Goal: Task Accomplishment & Management: Use online tool/utility

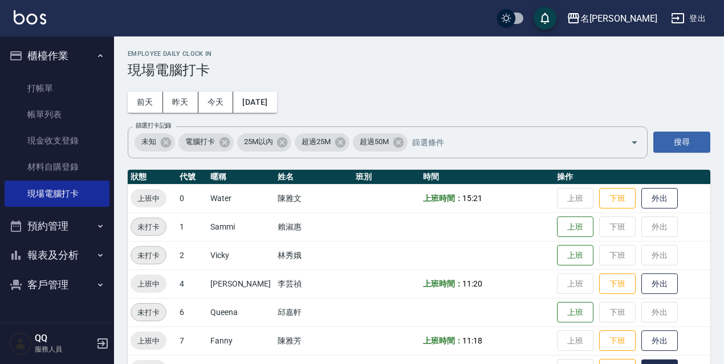
scroll to position [233, 0]
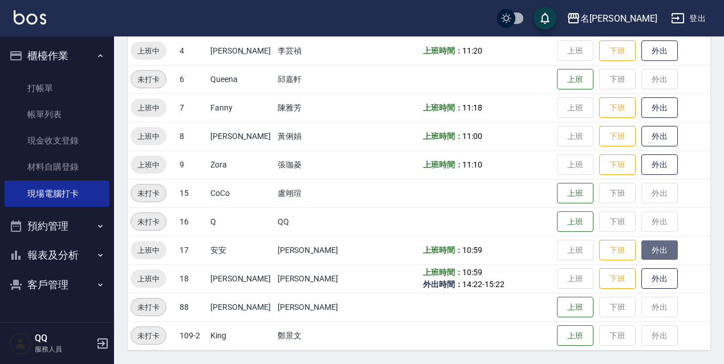
click at [664, 243] on button "外出" at bounding box center [660, 251] width 36 height 20
click at [655, 256] on button "歸來" at bounding box center [660, 251] width 36 height 20
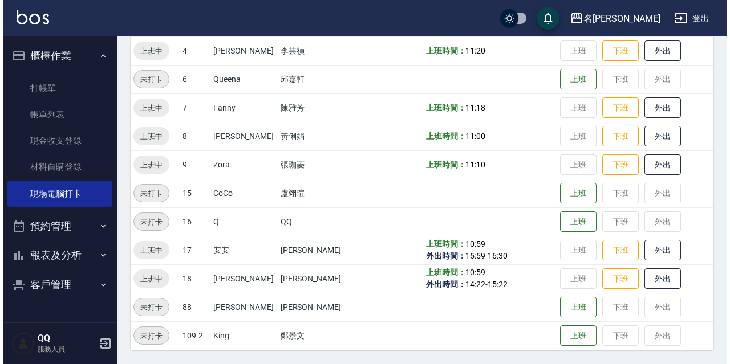
scroll to position [0, 0]
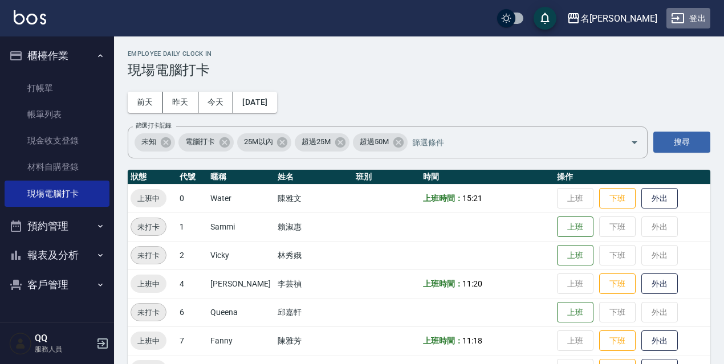
click at [696, 13] on button "登出" at bounding box center [689, 18] width 44 height 21
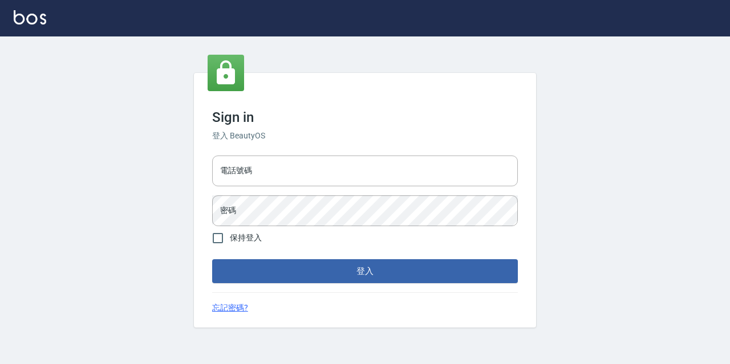
click at [318, 141] on h6 "登入 BeautyOS" at bounding box center [365, 136] width 306 height 12
click at [335, 192] on div "電話號碼 電話號碼 密碼 密碼" at bounding box center [365, 191] width 315 height 80
click at [344, 187] on div "電話號碼 電話號碼 密碼 密碼" at bounding box center [365, 191] width 315 height 80
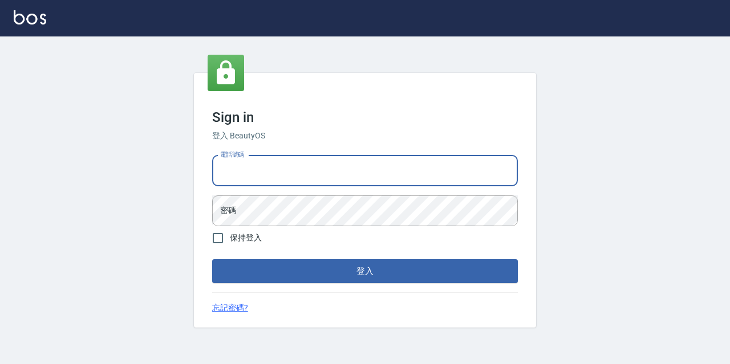
type input "0967388409"
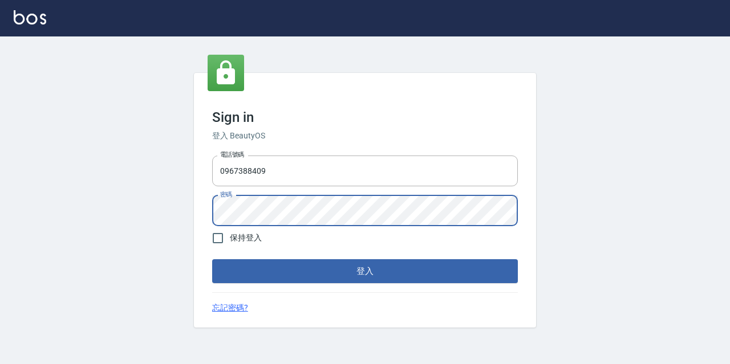
click at [212, 259] on button "登入" at bounding box center [365, 271] width 306 height 24
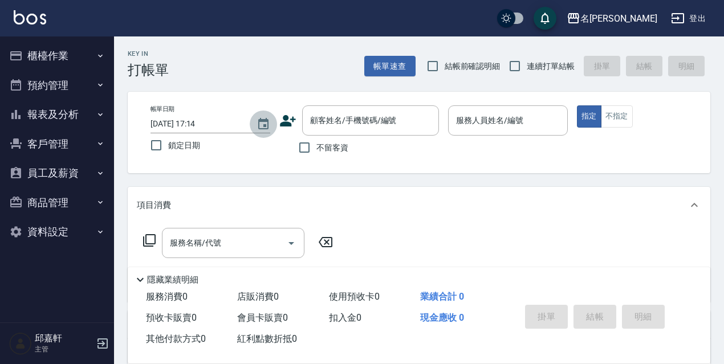
click at [269, 123] on icon "Choose date, selected date is 2025-09-12" at bounding box center [264, 124] width 14 height 14
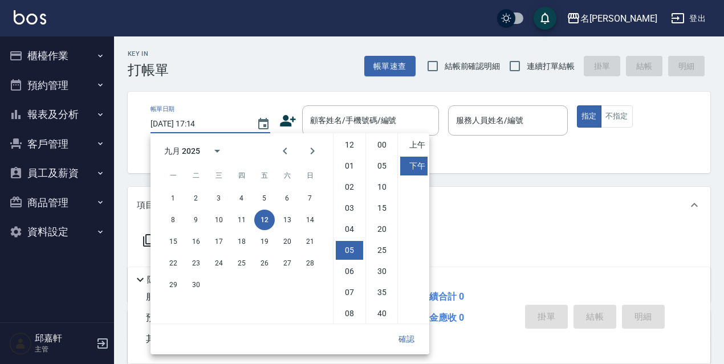
scroll to position [64, 0]
click at [244, 222] on button "11" at bounding box center [242, 220] width 21 height 21
type input "[DATE] 17:14"
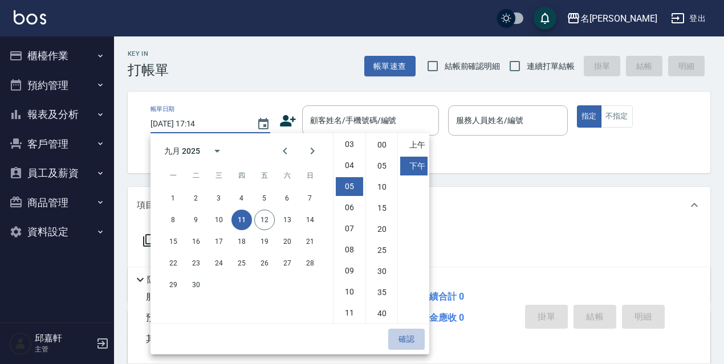
click at [398, 343] on button "確認" at bounding box center [406, 339] width 36 height 21
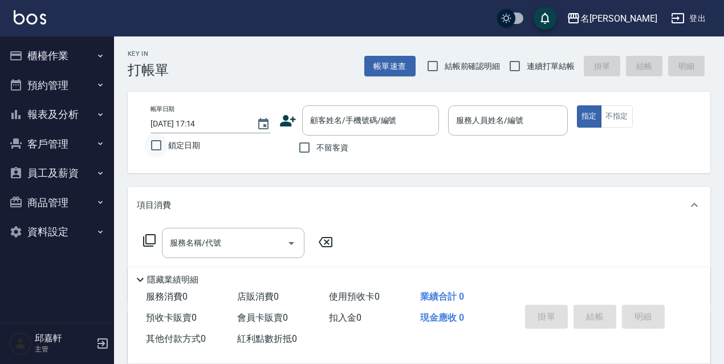
drag, startPoint x: 157, startPoint y: 136, endPoint x: 178, endPoint y: 136, distance: 21.7
click at [157, 136] on input "鎖定日期" at bounding box center [156, 145] width 24 height 24
checkbox input "true"
click at [338, 148] on span "不留客資" at bounding box center [333, 148] width 32 height 12
click at [317, 148] on input "不留客資" at bounding box center [305, 148] width 24 height 24
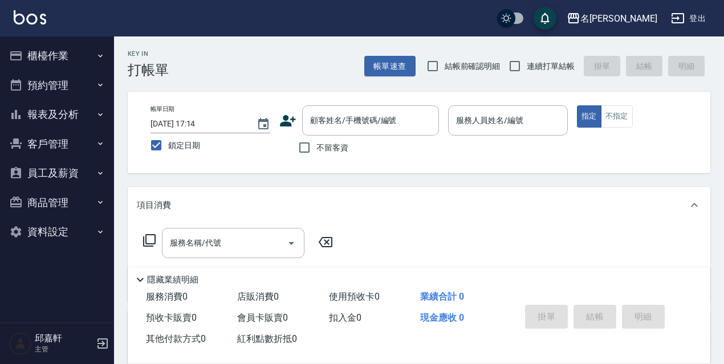
checkbox input "true"
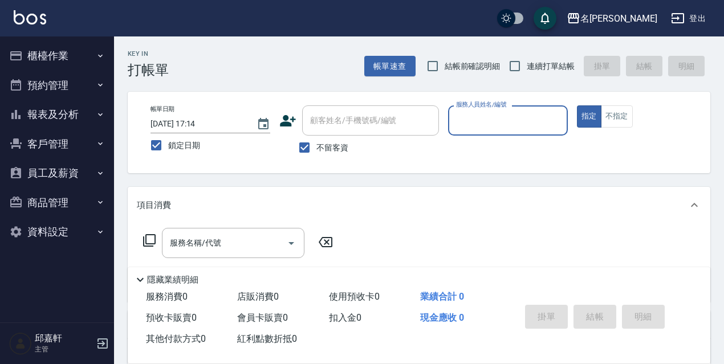
click at [472, 73] on label "結帳前確認明細" at bounding box center [461, 66] width 80 height 24
click at [445, 73] on input "結帳前確認明細" at bounding box center [433, 66] width 24 height 24
checkbox input "true"
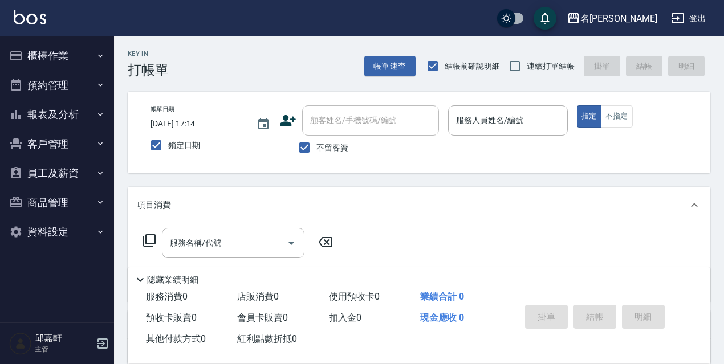
click at [531, 68] on label "連續打單結帳" at bounding box center [539, 66] width 72 height 24
click at [527, 68] on input "連續打單結帳" at bounding box center [515, 66] width 24 height 24
checkbox input "true"
click at [534, 112] on input "服務人員姓名/編號" at bounding box center [507, 121] width 109 height 20
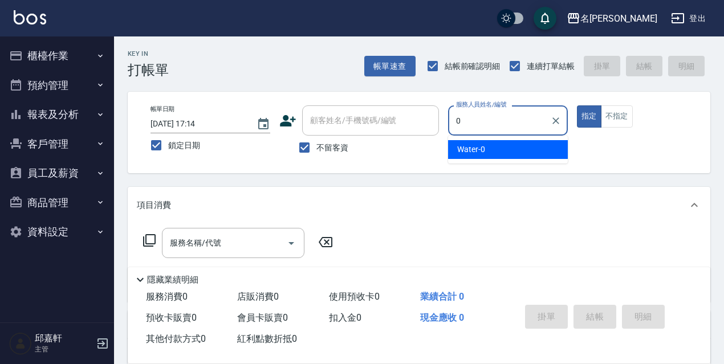
type input "Water-0"
type button "true"
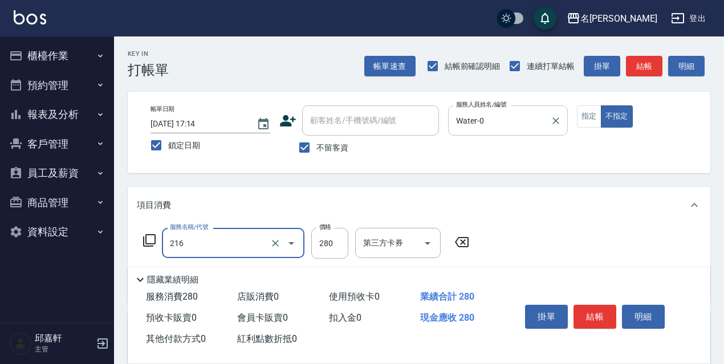
type input "洗髮卷<抵>280(216)"
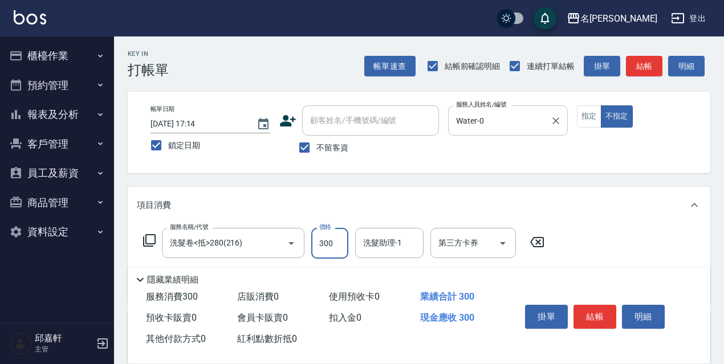
type input "300"
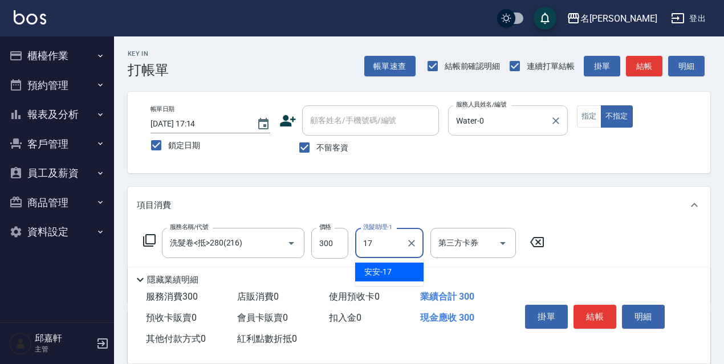
type input "安安-17"
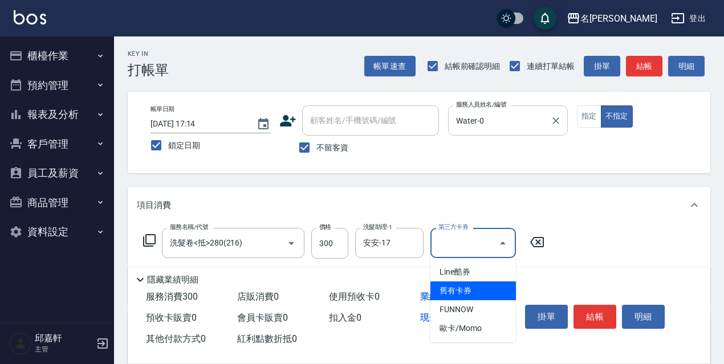
type input "舊有卡券"
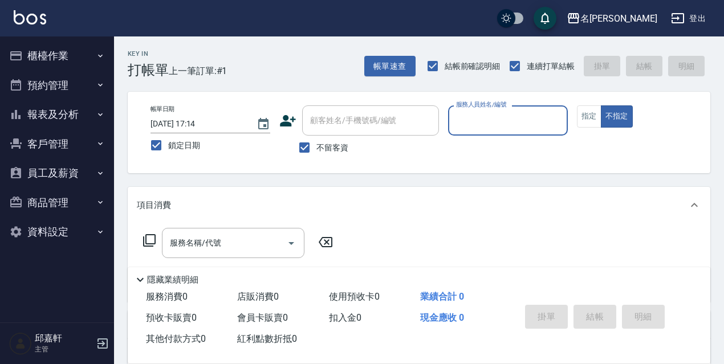
click at [31, 56] on button "櫃檯作業" at bounding box center [57, 56] width 105 height 30
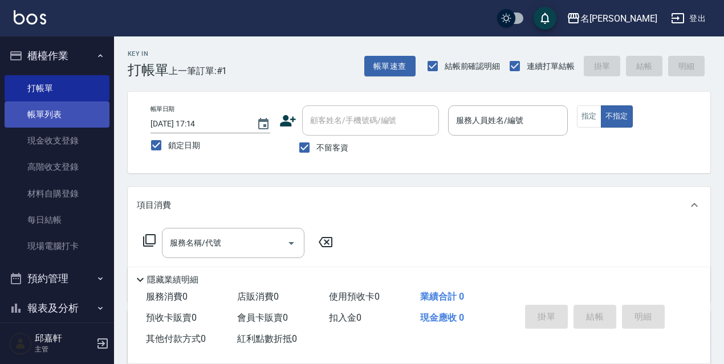
click at [53, 113] on link "帳單列表" at bounding box center [57, 115] width 105 height 26
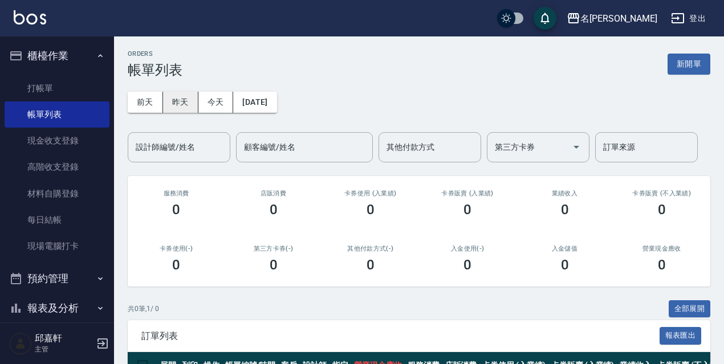
click at [185, 108] on button "昨天" at bounding box center [180, 102] width 35 height 21
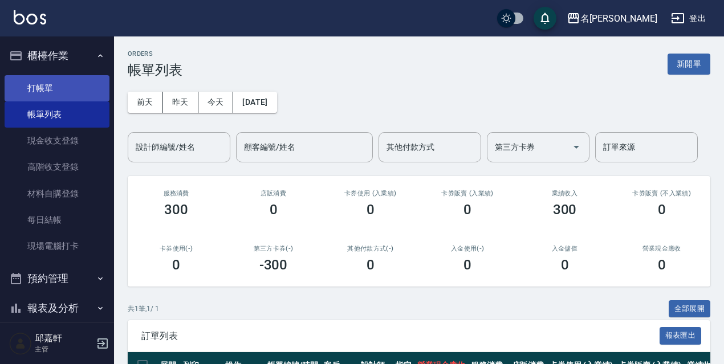
click at [56, 86] on link "打帳單" at bounding box center [57, 88] width 105 height 26
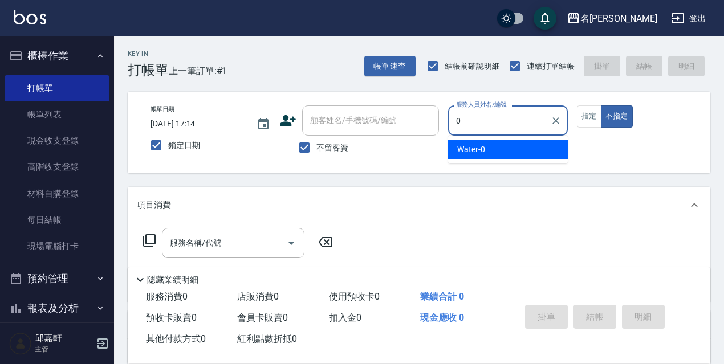
type input "Water-0"
type button "false"
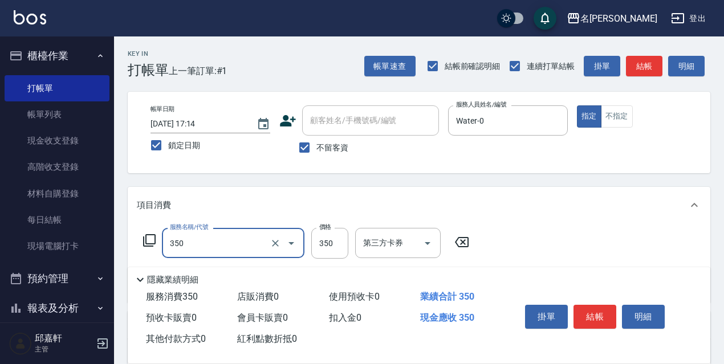
type input "洗髮350(350)"
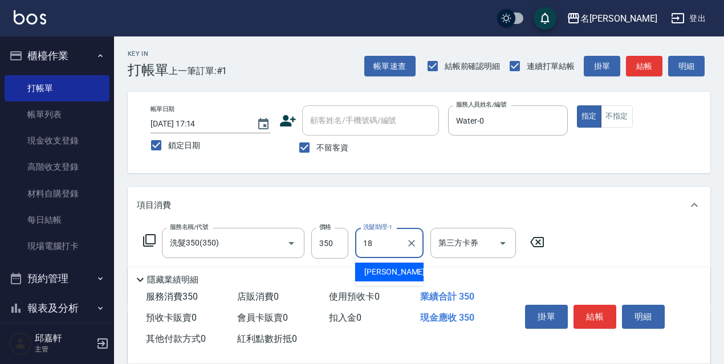
type input "[PERSON_NAME]-18"
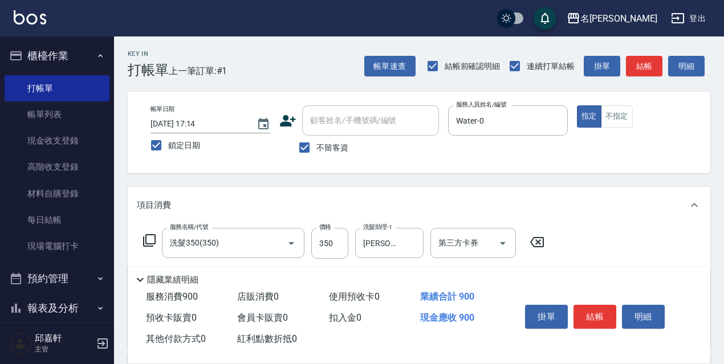
type input "剪髮550(308)"
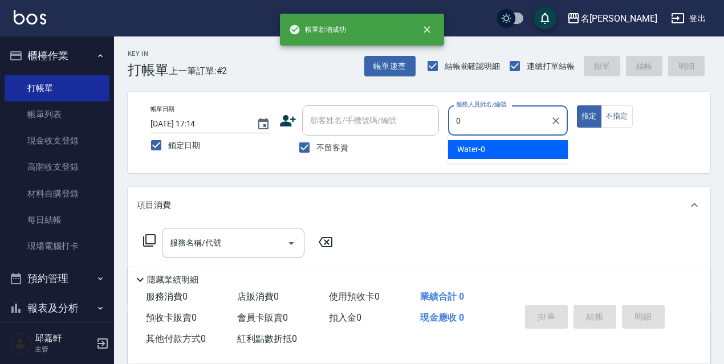
type input "Water-0"
type button "true"
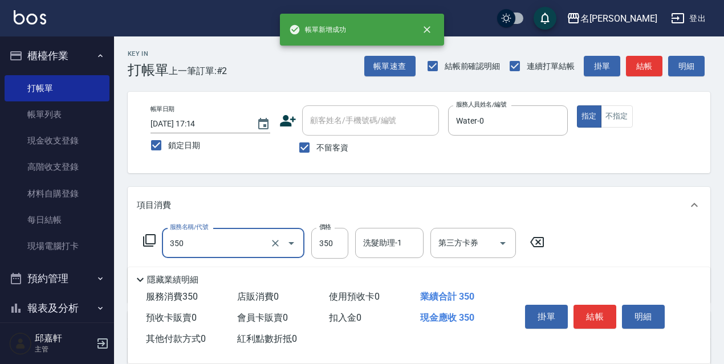
type input "洗髮350(350)"
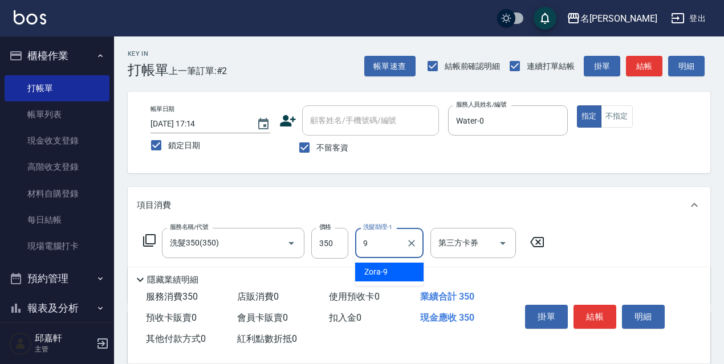
type input "Zora-9"
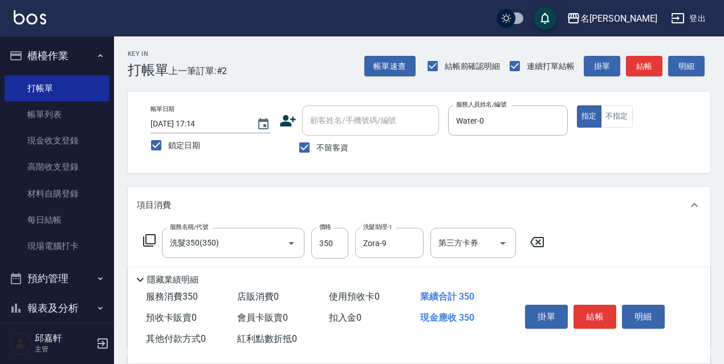
type input "結構式護髮/技術輔助(810)"
type input "安安-17"
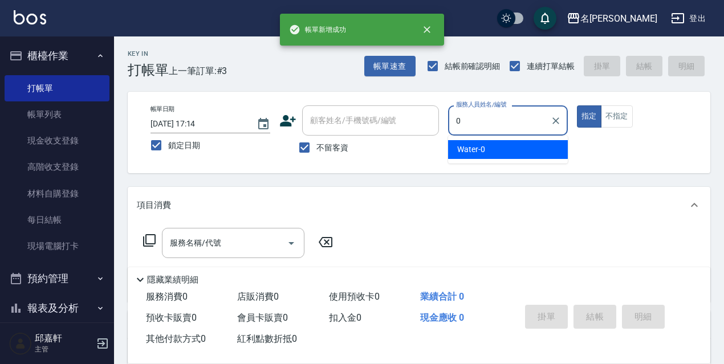
type input "Water-0"
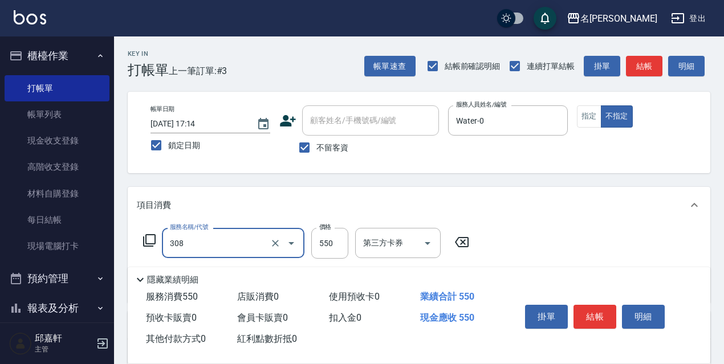
type input "剪髮550(308)"
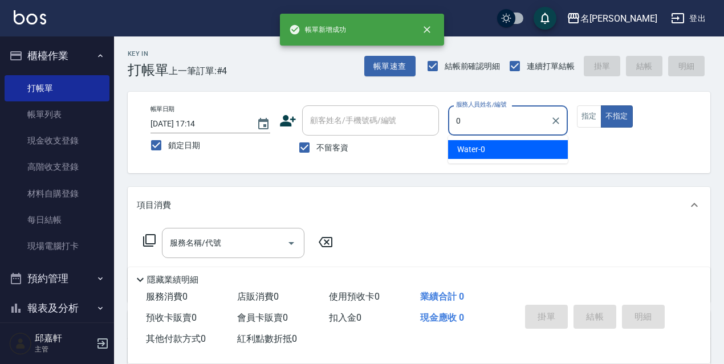
type input "Water-0"
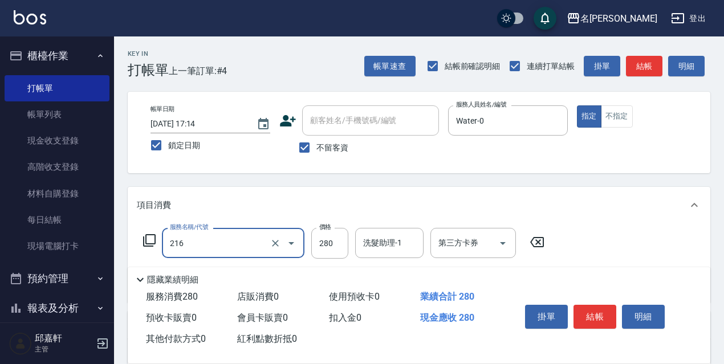
type input "洗髮卷<抵>280(216)"
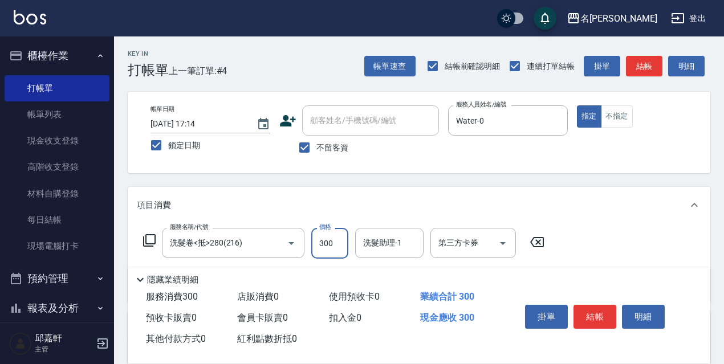
type input "300"
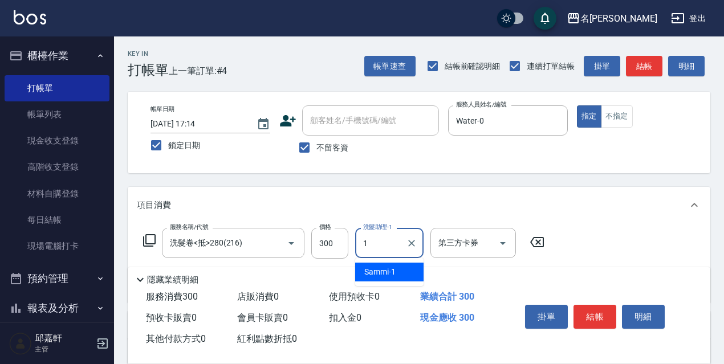
type input "Sammi-1"
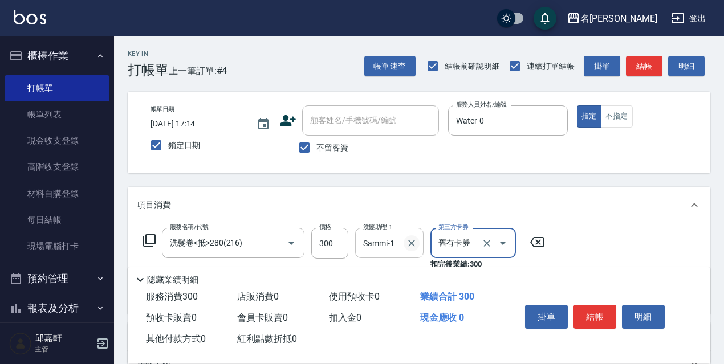
click at [412, 242] on icon "Clear" at bounding box center [411, 243] width 7 height 7
type input "舊有卡券"
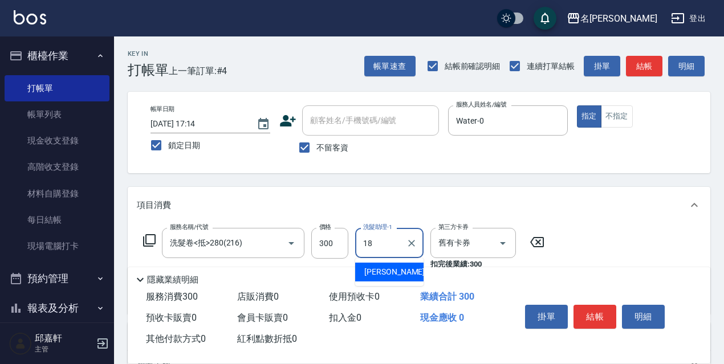
type input "[PERSON_NAME]-18"
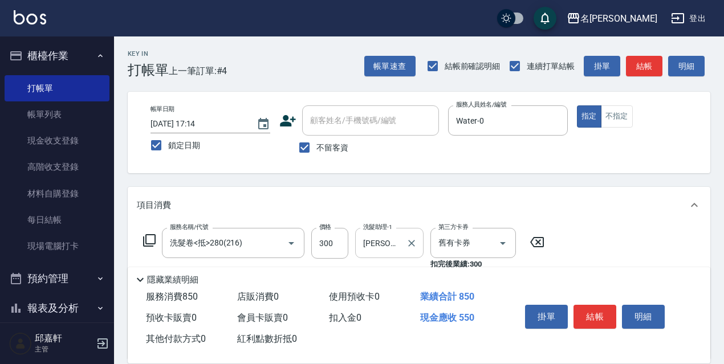
type input "剪髮550(308)"
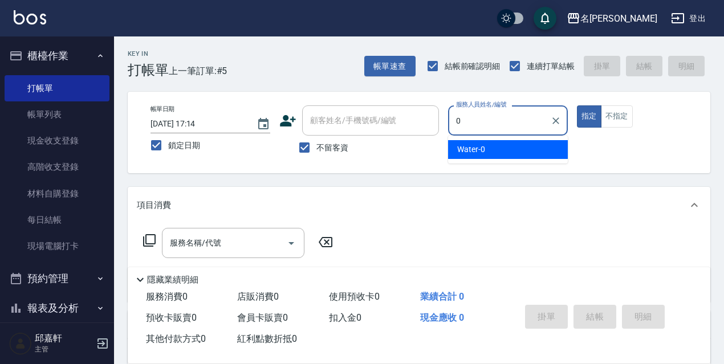
type input "Water-0"
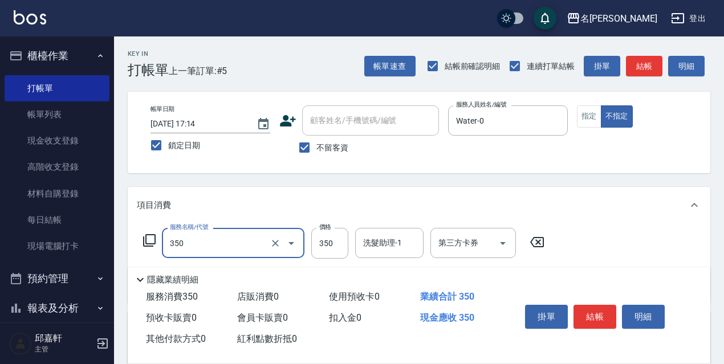
type input "洗髮350(350)"
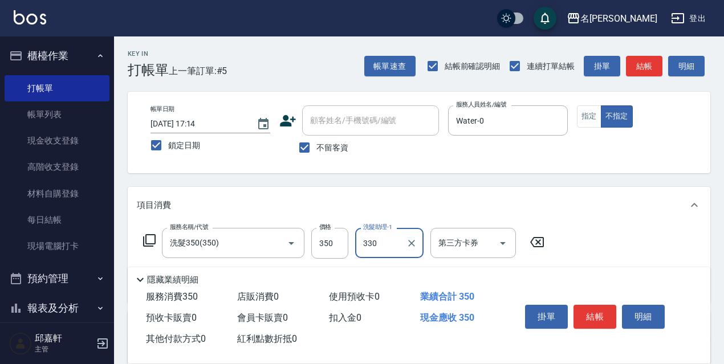
type input "330"
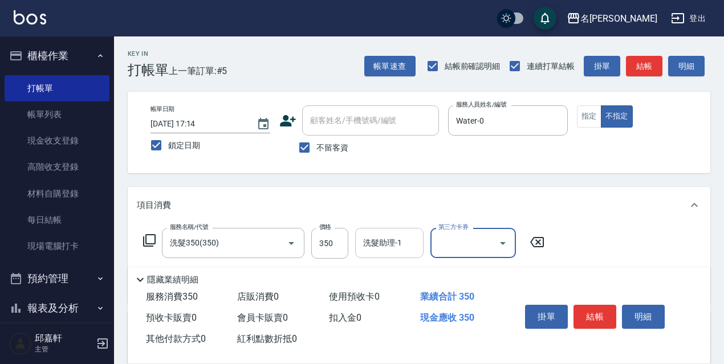
click at [412, 246] on input "洗髮助理-1" at bounding box center [389, 243] width 58 height 20
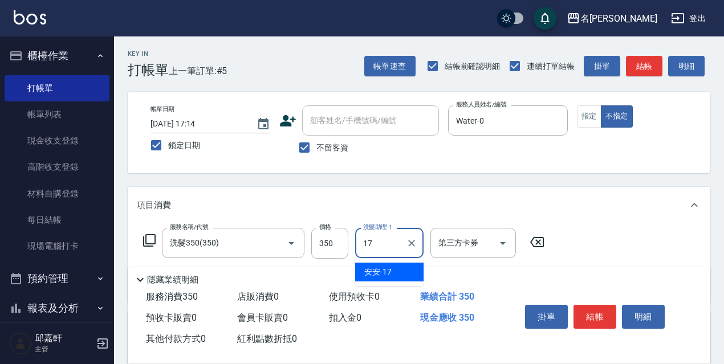
type input "安安-17"
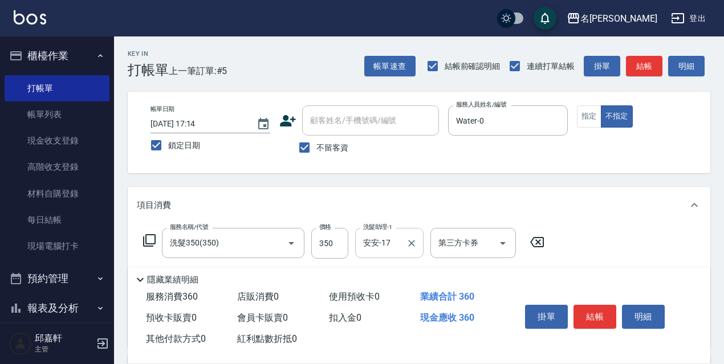
type input "潤絲精(801)"
type input "20"
click at [326, 245] on input "350" at bounding box center [329, 243] width 37 height 31
type input "安安-17"
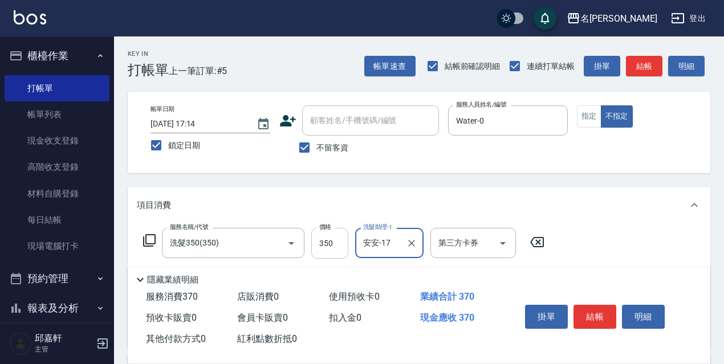
click at [323, 246] on input "350" at bounding box center [329, 243] width 37 height 31
click at [330, 245] on input "350" at bounding box center [329, 243] width 37 height 31
type input "330"
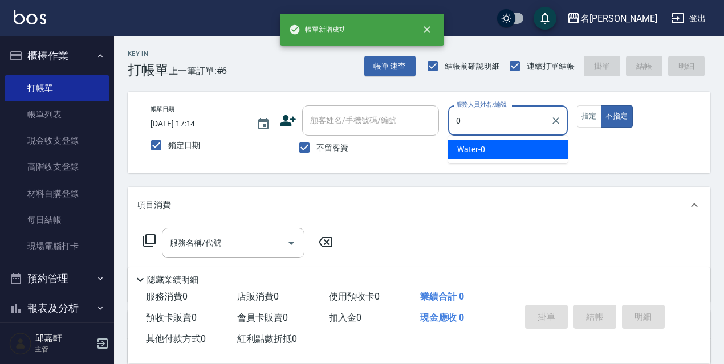
type input "Water-0"
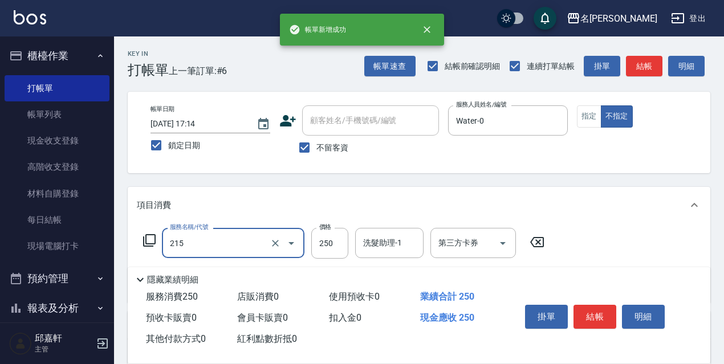
type input "洗髮卷<抵>250(215)"
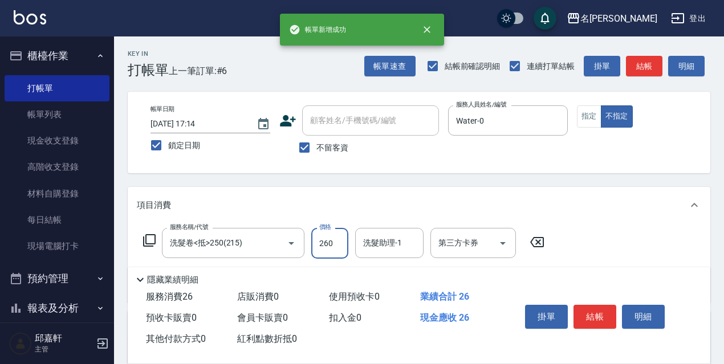
type input "260"
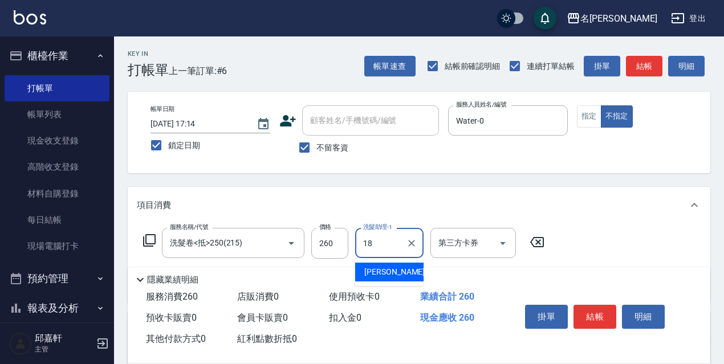
type input "[PERSON_NAME]-18"
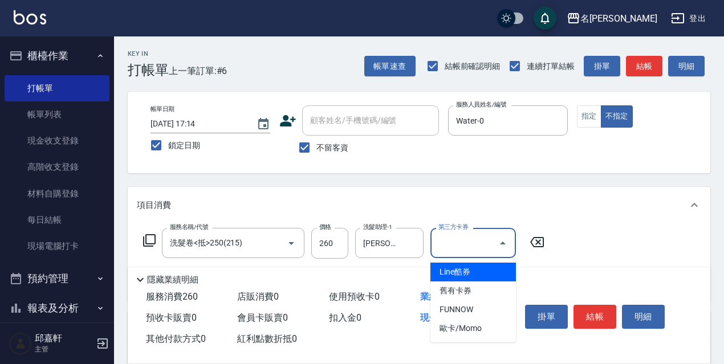
type input "舊有卡券"
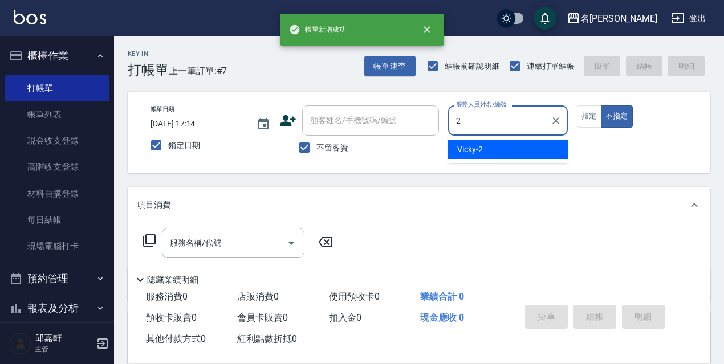
type input "Vicky-2"
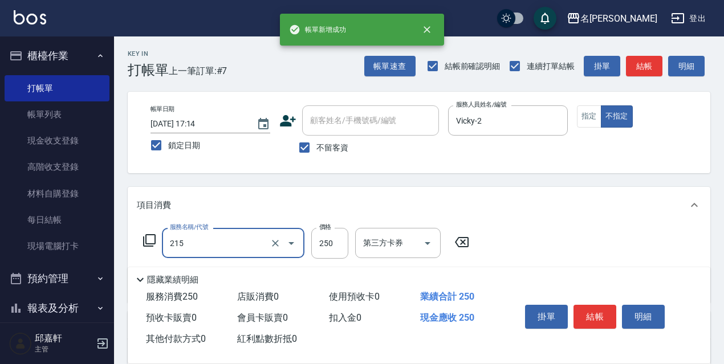
type input "洗髮卷<抵>250(215)"
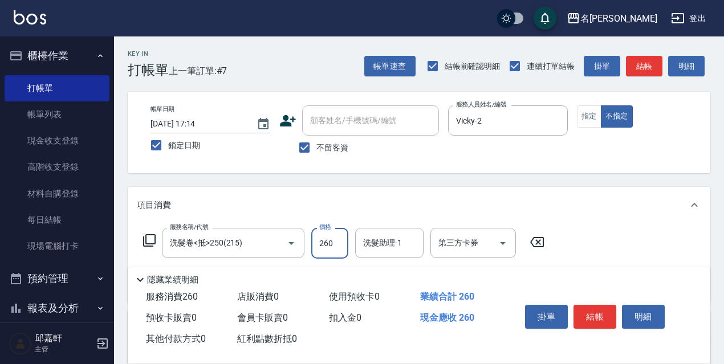
type input "260"
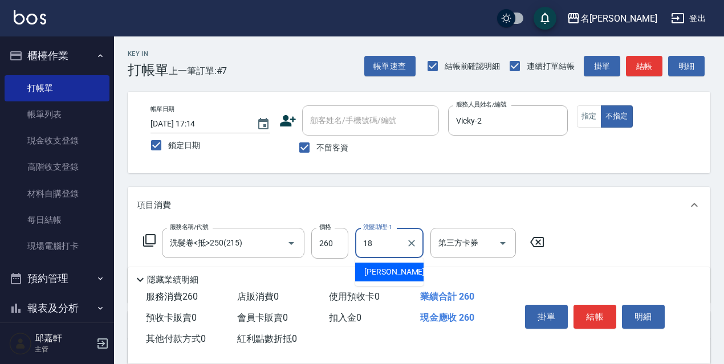
type input "[PERSON_NAME]-18"
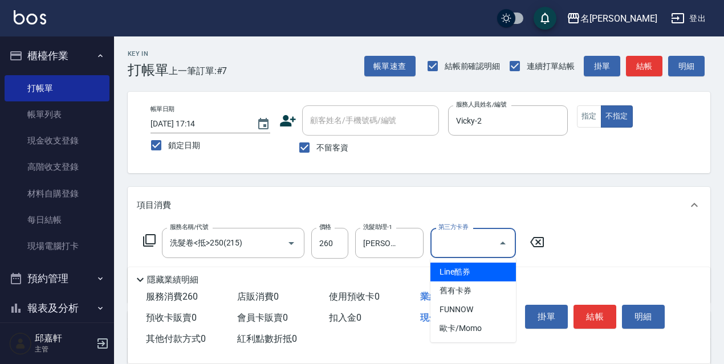
type input "舊有卡券"
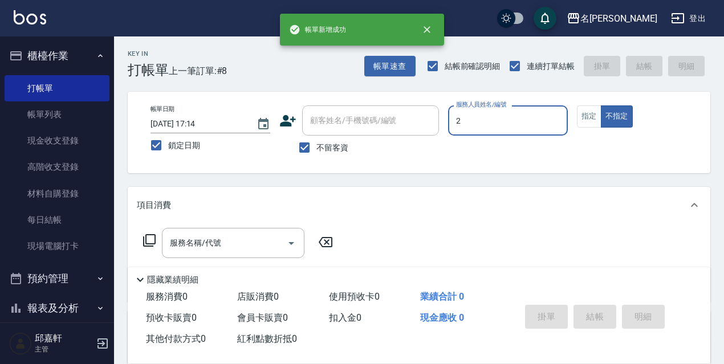
type input "Vicky-2"
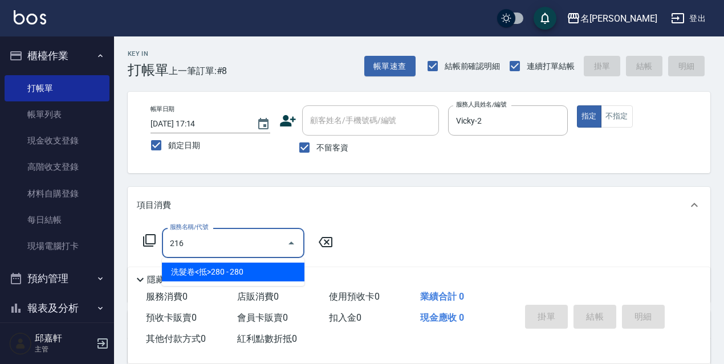
type input "洗髮卷<抵>280(216)"
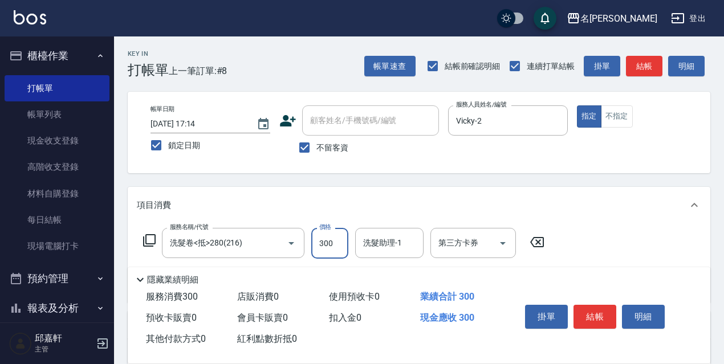
type input "300"
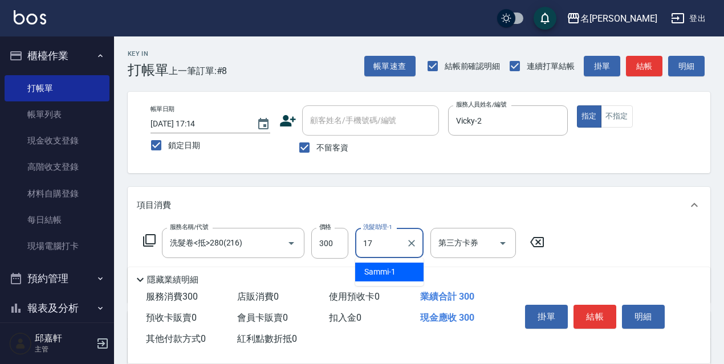
type input "安安-17"
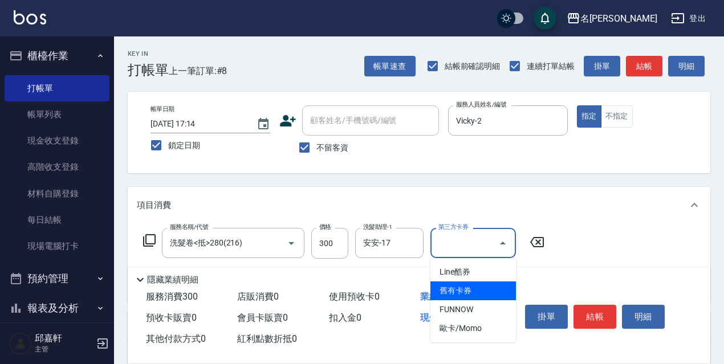
type input "舊有卡券"
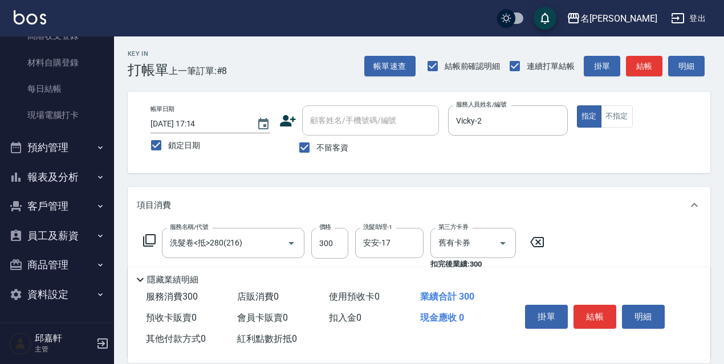
scroll to position [171, 0]
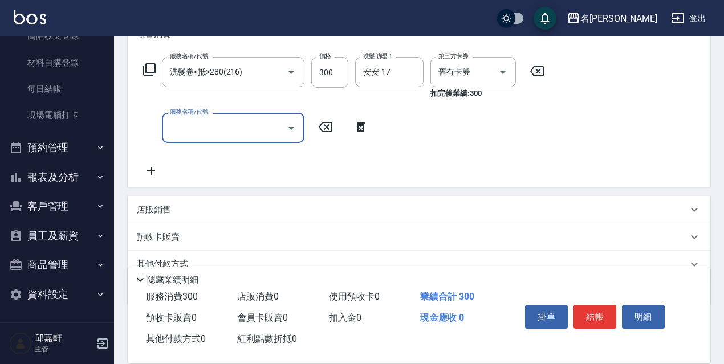
click at [186, 201] on div "店販銷售" at bounding box center [419, 209] width 583 height 27
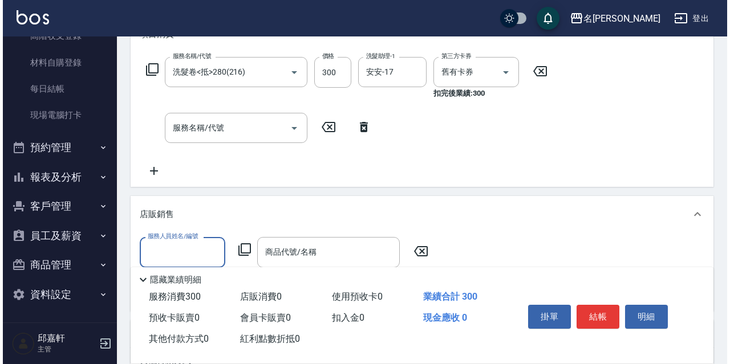
scroll to position [0, 0]
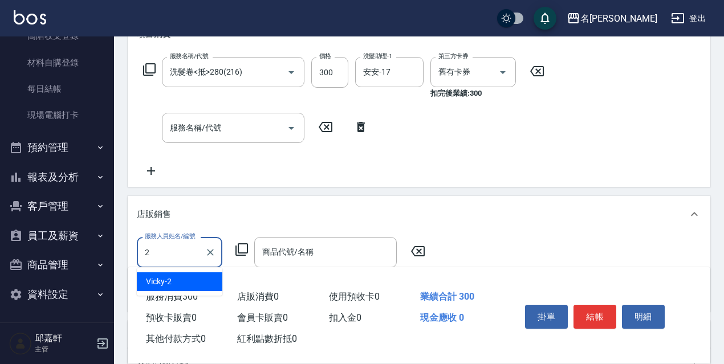
type input "Vicky-2"
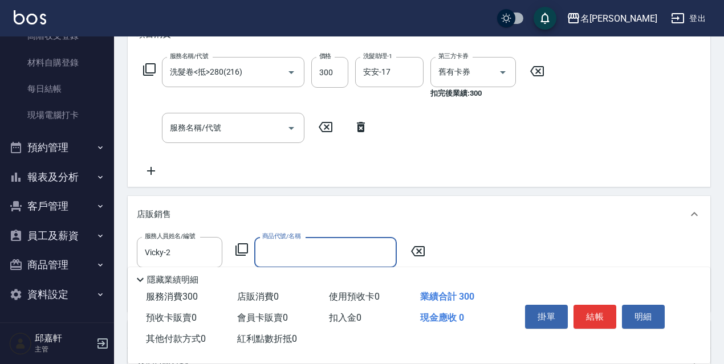
click at [242, 250] on icon at bounding box center [242, 250] width 14 height 14
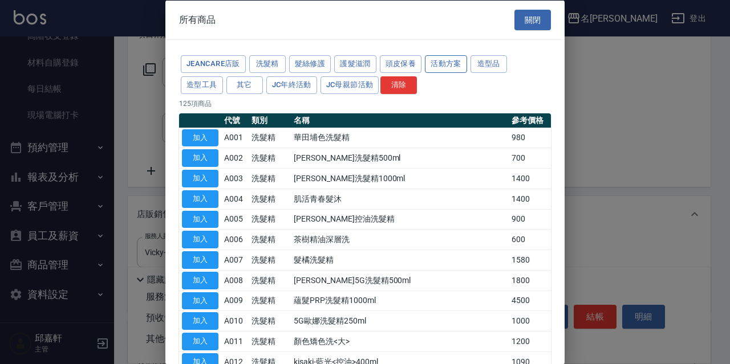
click at [465, 60] on button "活動方案" at bounding box center [446, 64] width 42 height 18
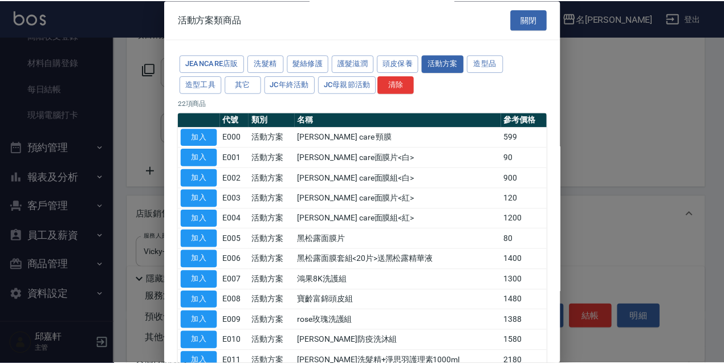
scroll to position [274, 0]
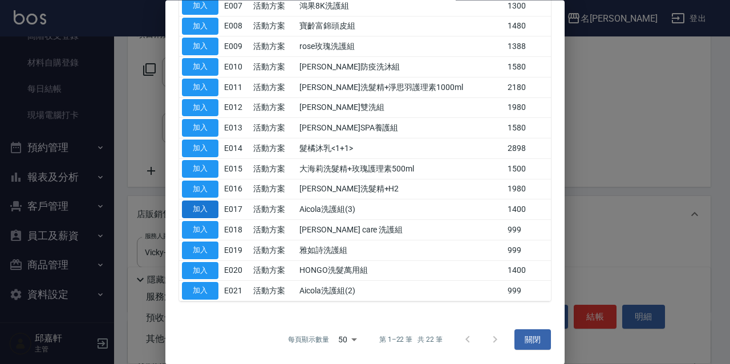
click at [202, 210] on button "加入" at bounding box center [200, 210] width 36 height 18
type input "Aicola洗護組(3)"
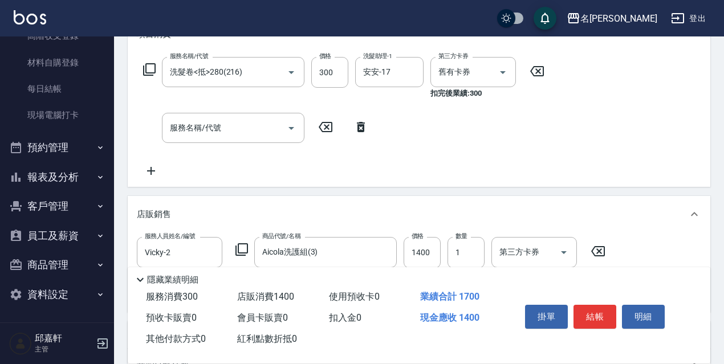
scroll to position [320, 0]
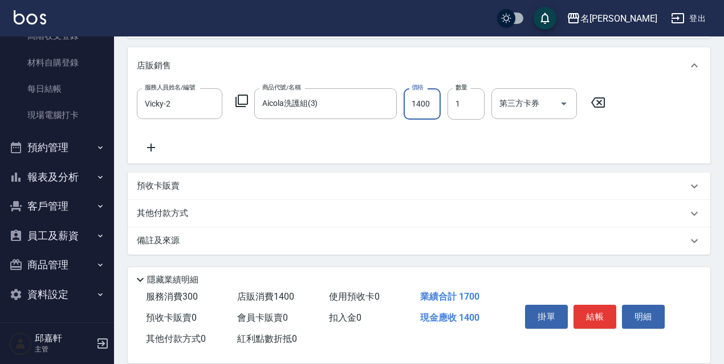
click at [419, 116] on input "1400" at bounding box center [422, 103] width 37 height 31
type input "1300"
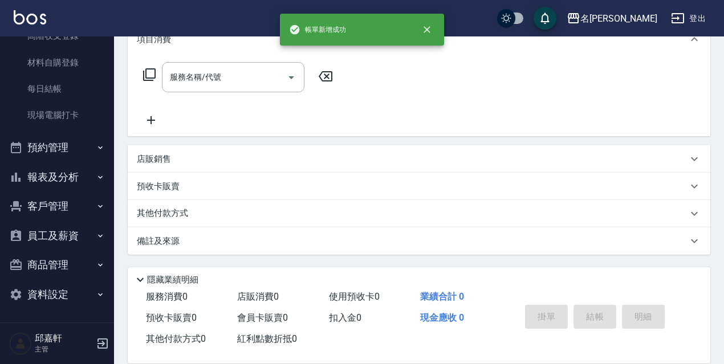
scroll to position [0, 0]
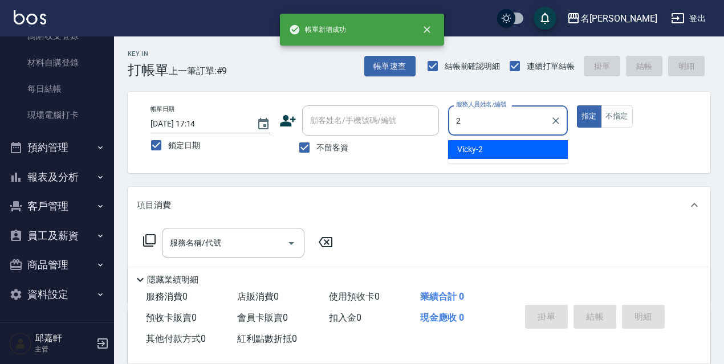
type input "Vicky-2"
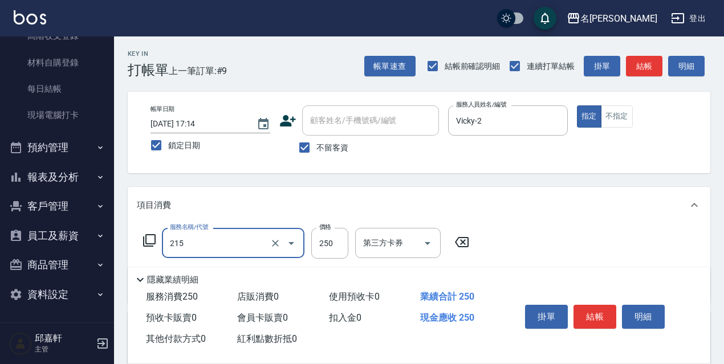
type input "洗髮卷<抵>250(215)"
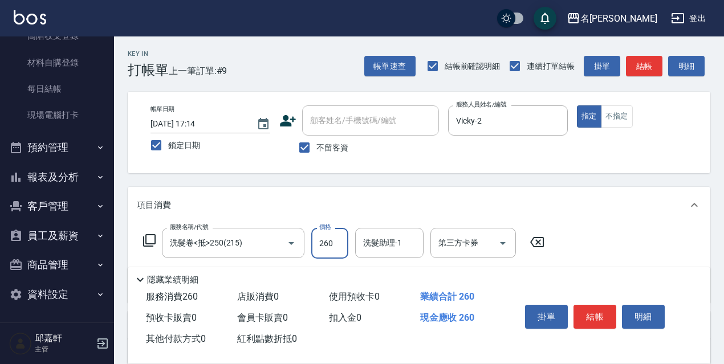
type input "260"
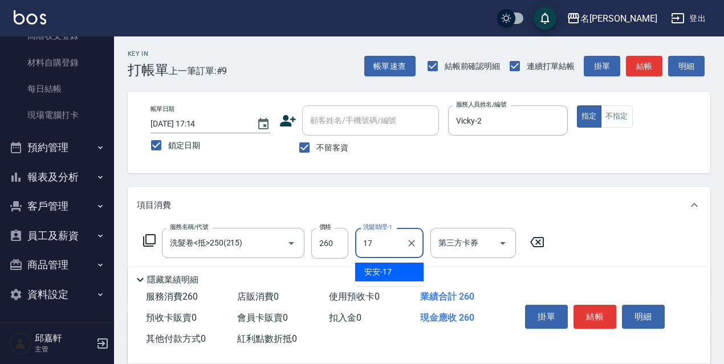
type input "安安-17"
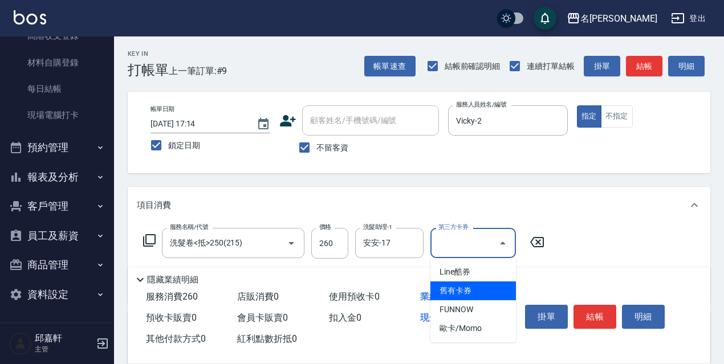
type input "舊有卡券"
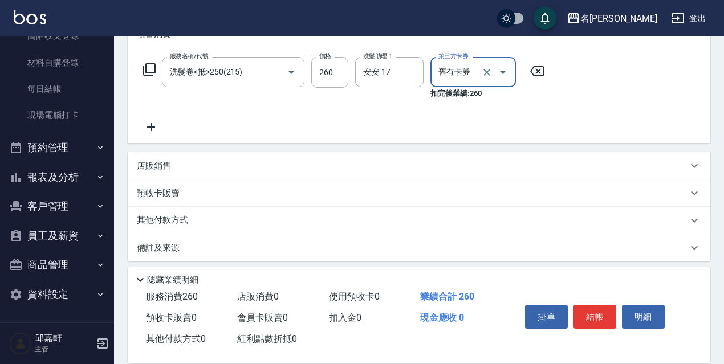
scroll to position [178, 0]
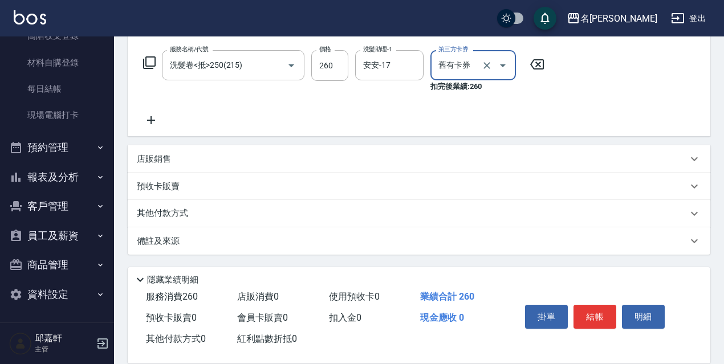
click at [189, 157] on div "店販銷售" at bounding box center [412, 159] width 551 height 12
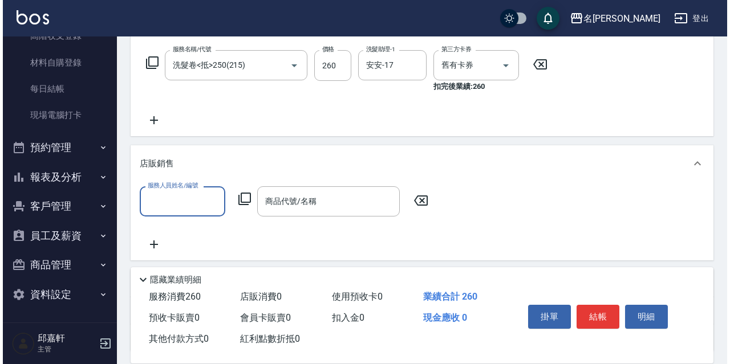
scroll to position [0, 0]
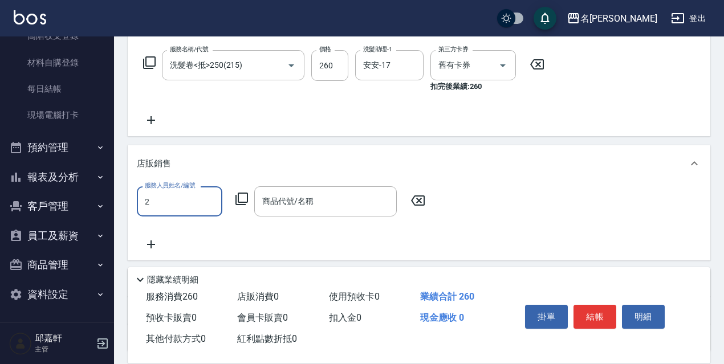
type input "Vicky-2"
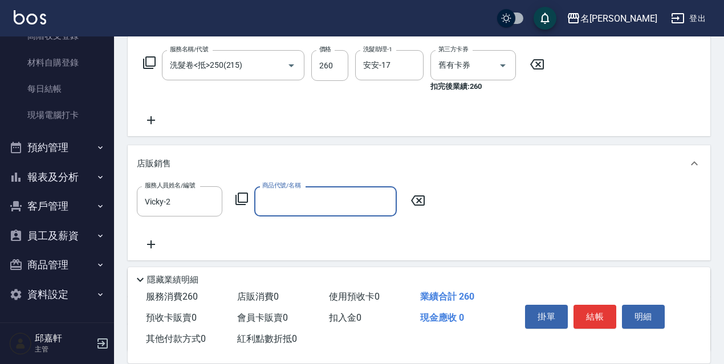
drag, startPoint x: 246, startPoint y: 189, endPoint x: 242, endPoint y: 201, distance: 13.3
click at [245, 196] on div "服務人員姓名/編號 Vicky-2 服務人員姓名/編號 商品代號/名稱 商品代號/名稱" at bounding box center [284, 201] width 295 height 30
click at [242, 201] on icon at bounding box center [242, 199] width 14 height 14
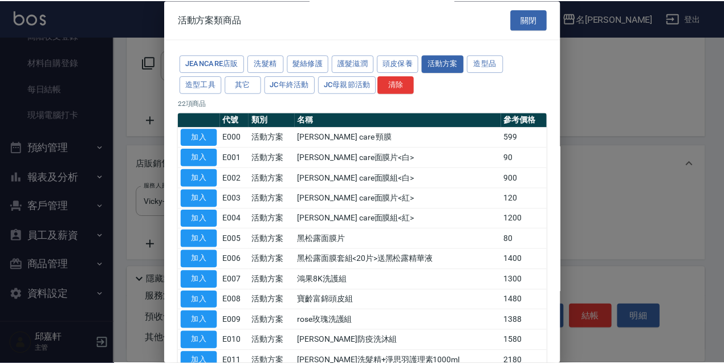
scroll to position [274, 0]
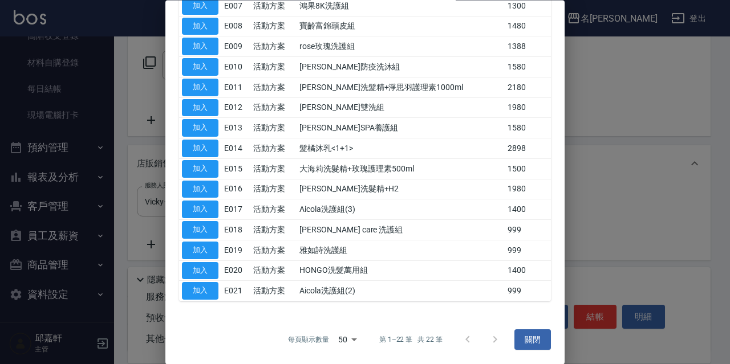
click at [220, 210] on td "加入" at bounding box center [200, 210] width 42 height 21
click at [218, 210] on td "加入" at bounding box center [200, 210] width 42 height 21
click at [217, 210] on button "加入" at bounding box center [200, 210] width 36 height 18
type input "Aicola洗護組(3)"
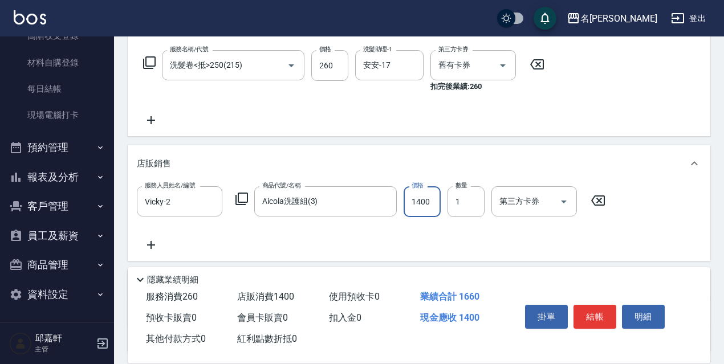
click at [433, 214] on input "1400" at bounding box center [422, 201] width 37 height 31
type input "1200"
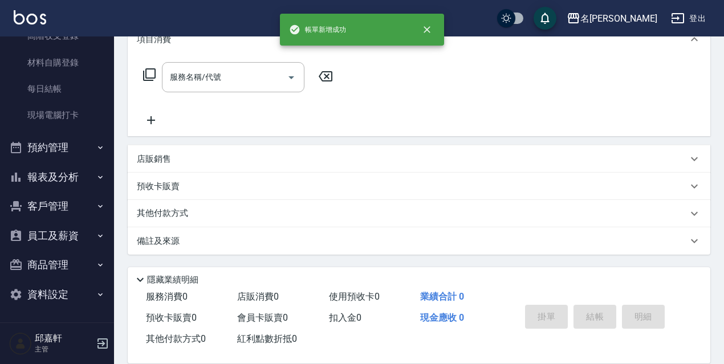
scroll to position [0, 0]
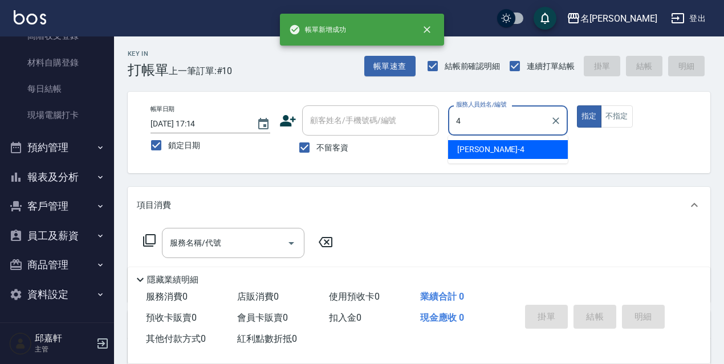
type input "[PERSON_NAME]-4"
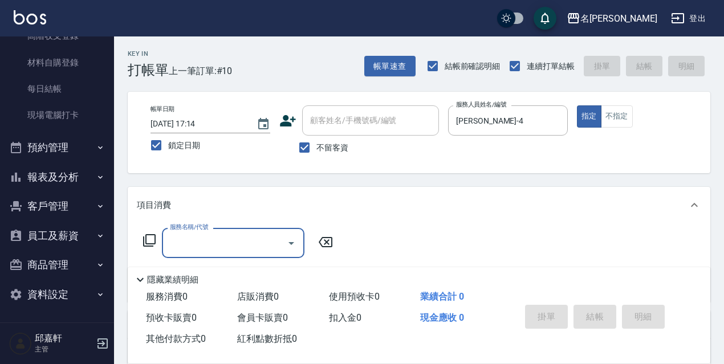
type input "4"
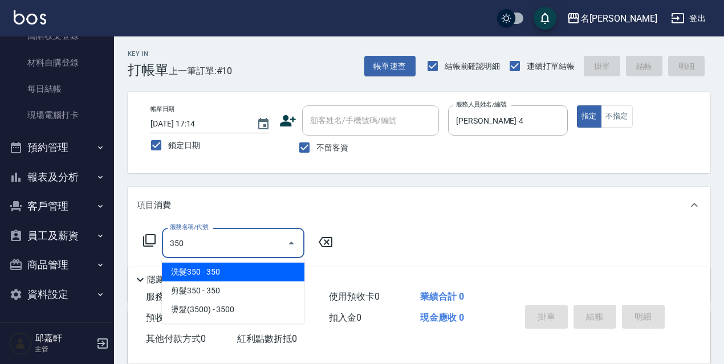
type input "洗髮350(350)"
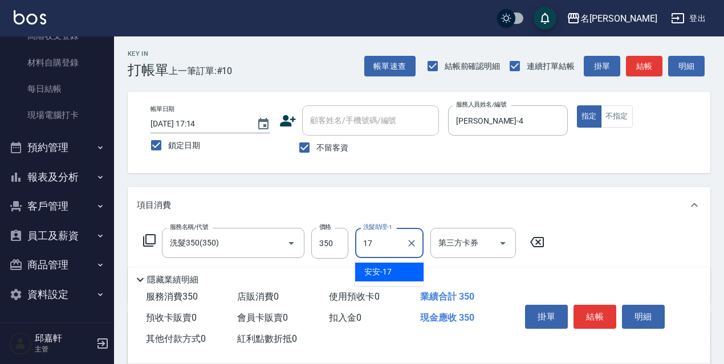
type input "安安-17"
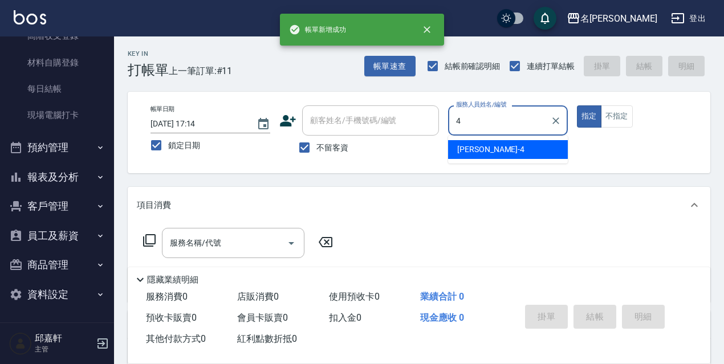
type input "[PERSON_NAME]-4"
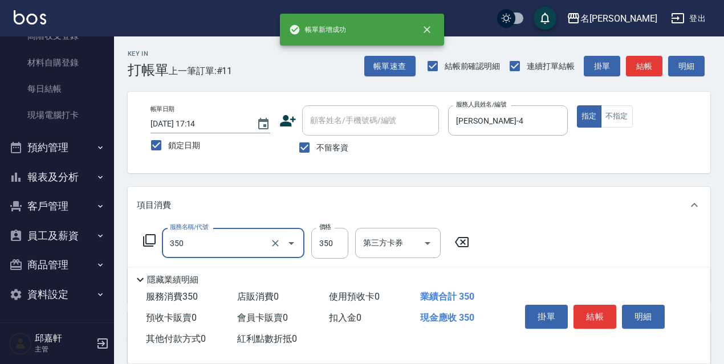
type input "洗髮350(350)"
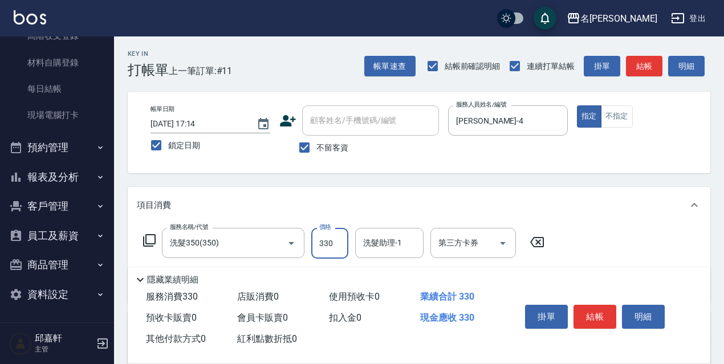
type input "330"
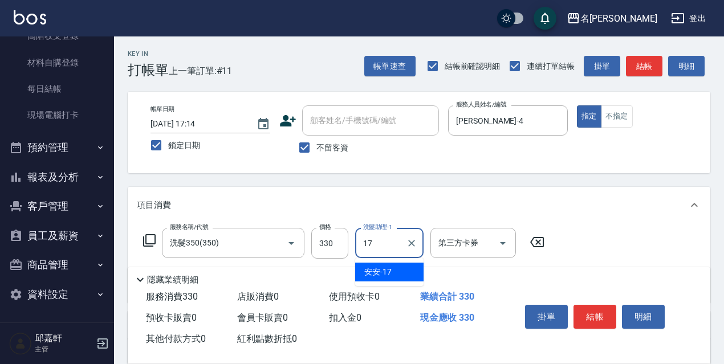
type input "安安-17"
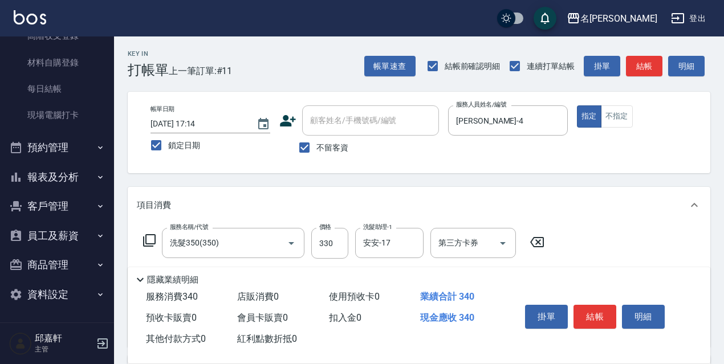
type input "潤絲精(801)"
type input "20"
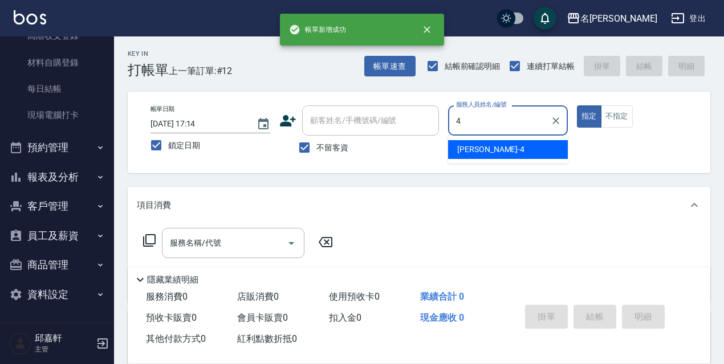
type input "[PERSON_NAME]-4"
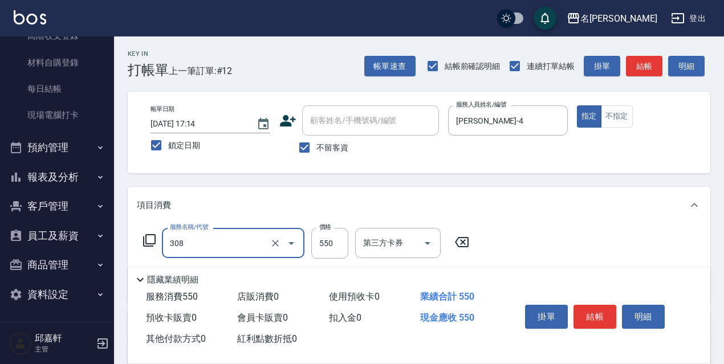
type input "剪髮550(308)"
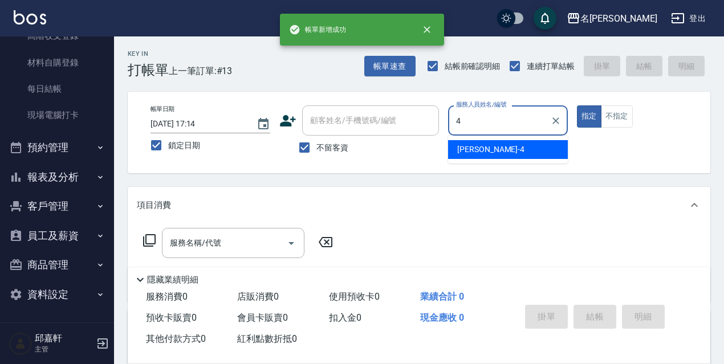
type input "[PERSON_NAME]-4"
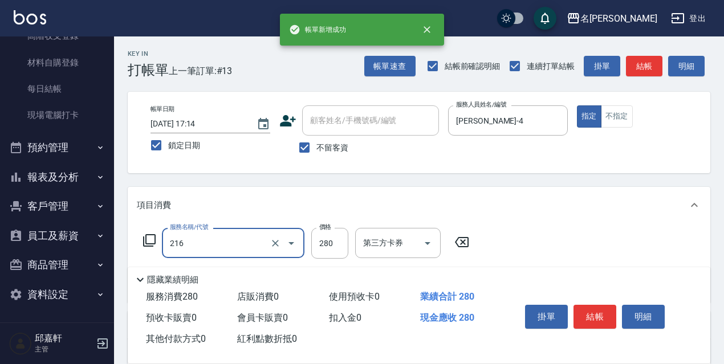
type input "洗髮卷<抵>280(216)"
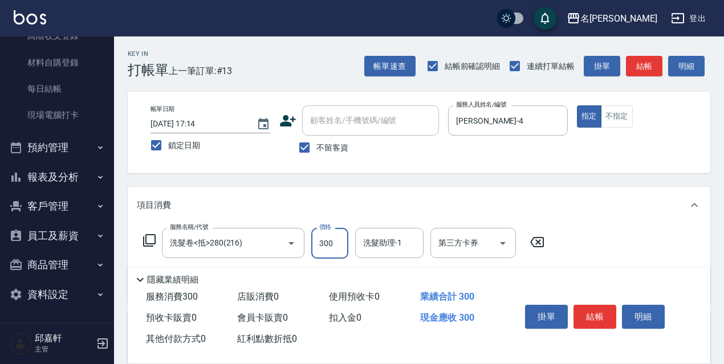
type input "300"
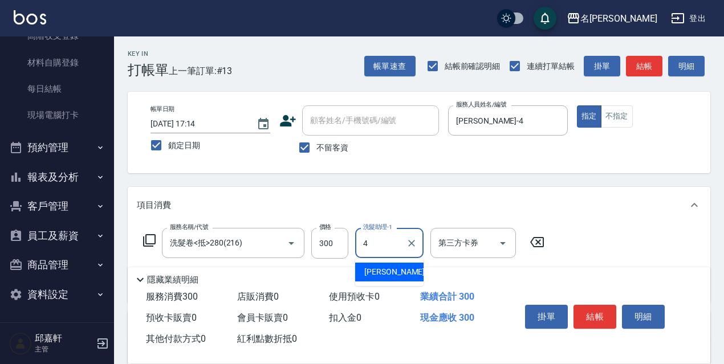
type input "[PERSON_NAME]-4"
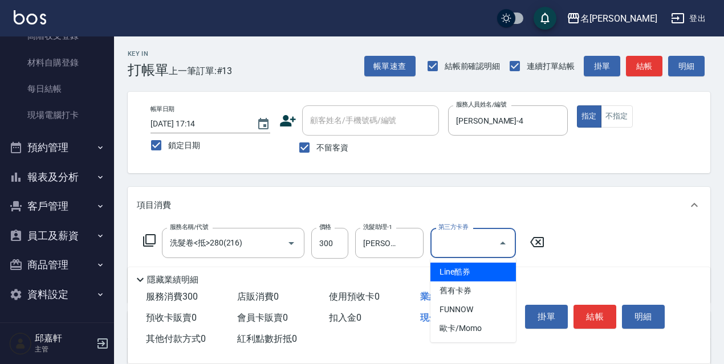
type input "舊有卡券"
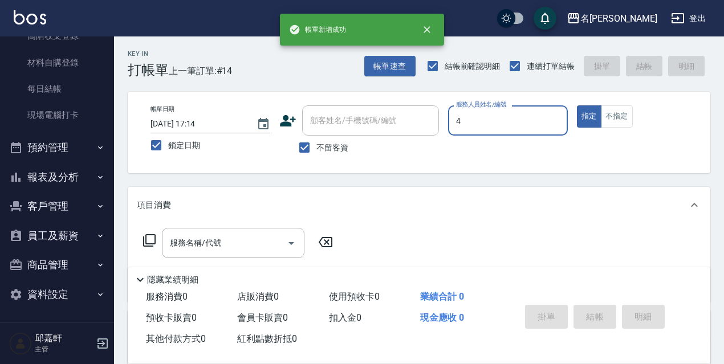
type input "[PERSON_NAME]-4"
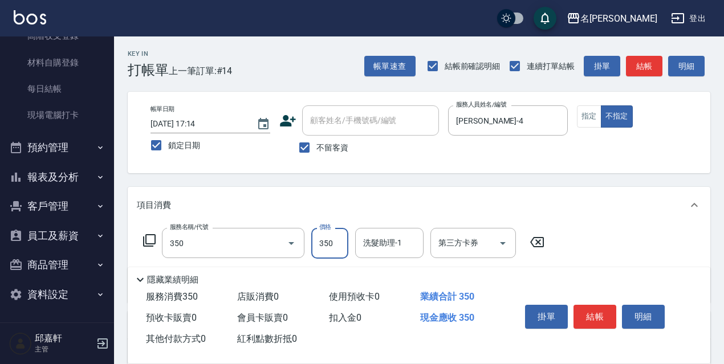
type input "洗髮350(350)"
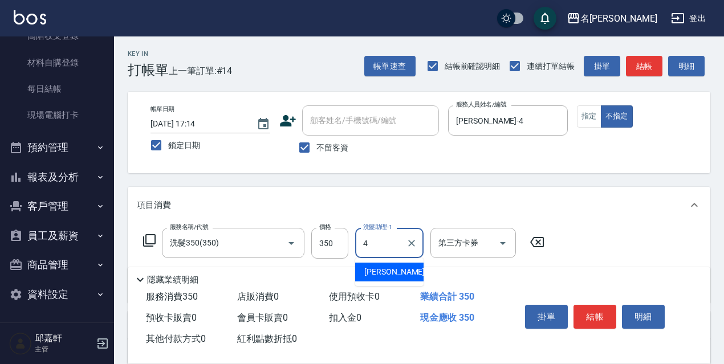
type input "[PERSON_NAME]-4"
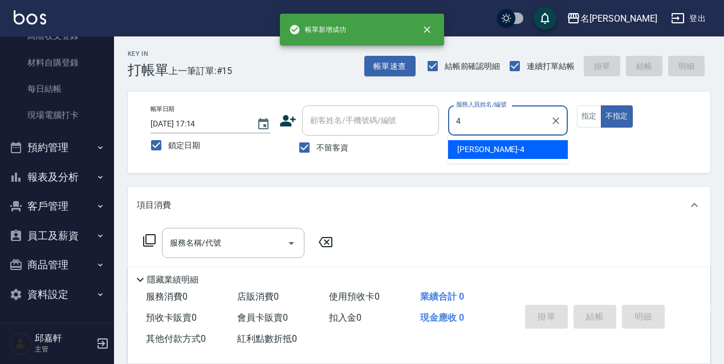
type input "[PERSON_NAME]-4"
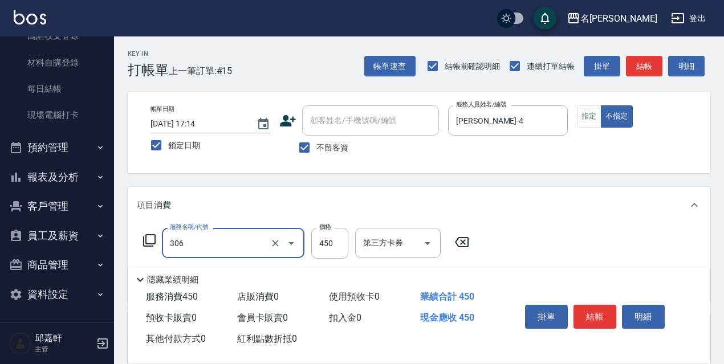
type input "剪髮450(306)"
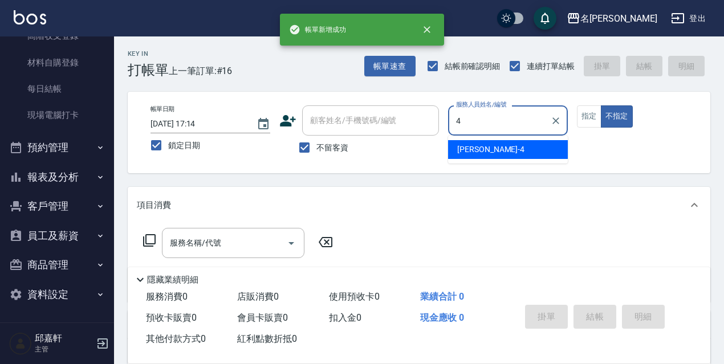
type input "[PERSON_NAME]-4"
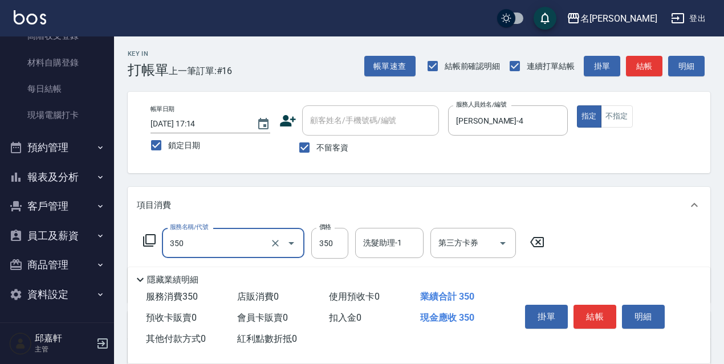
type input "洗髮350(350)"
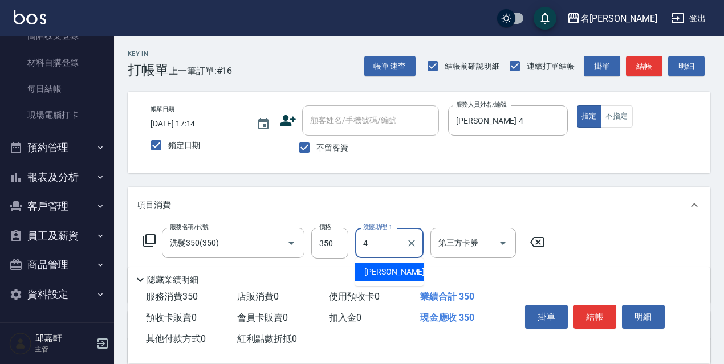
type input "[PERSON_NAME]-4"
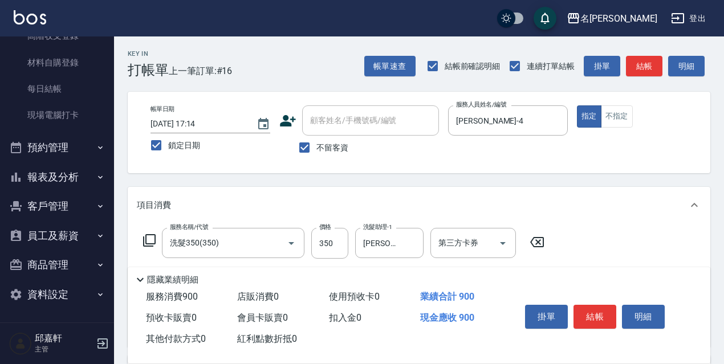
type input "剪髮550(308)"
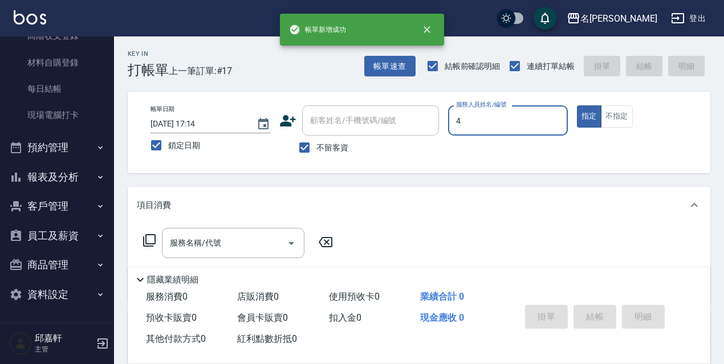
type input "[PERSON_NAME]-4"
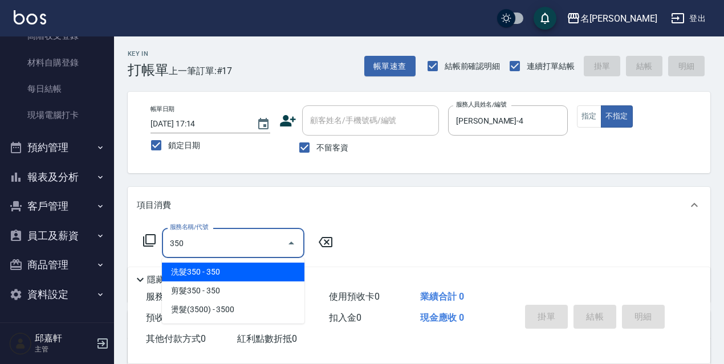
type input "洗髮350(350)"
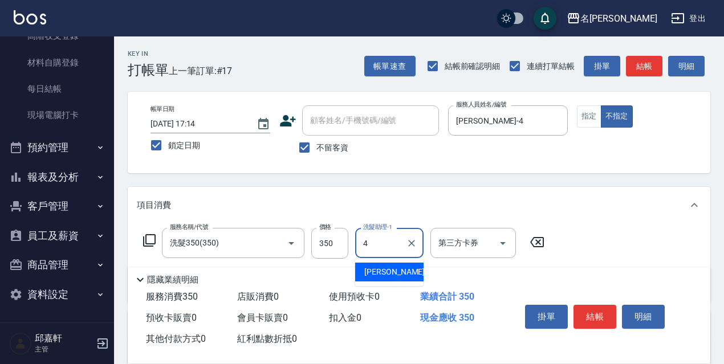
type input "[PERSON_NAME]-4"
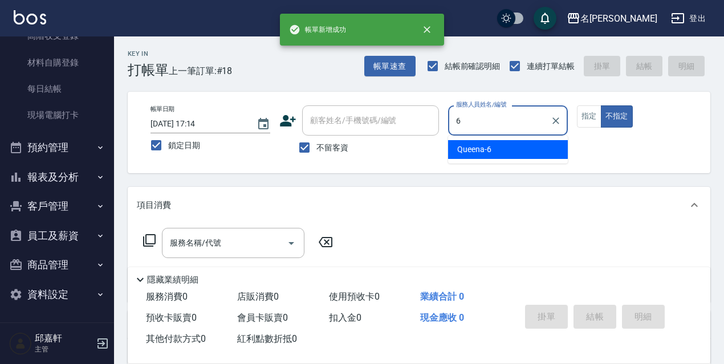
type input "Queena-6"
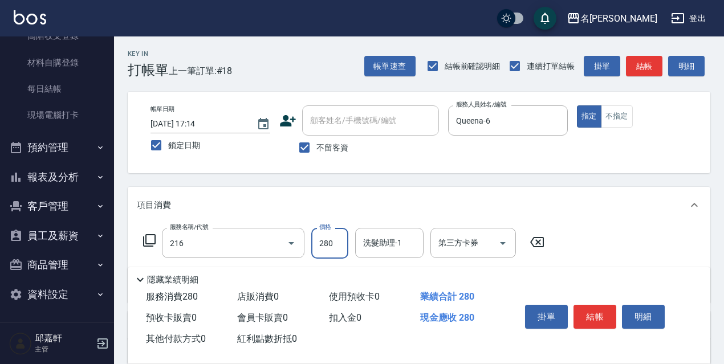
type input "洗髮卷<抵>280(216)"
type input "300"
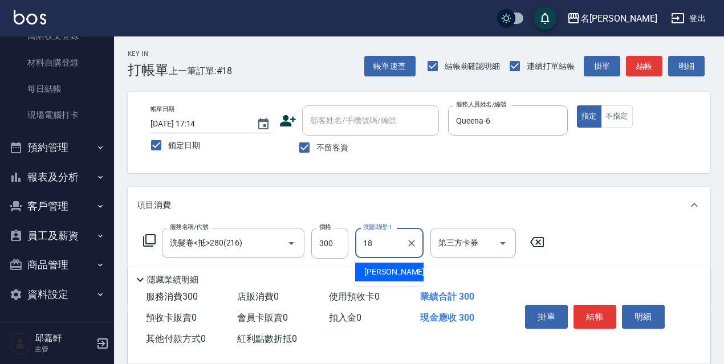
type input "[PERSON_NAME]-18"
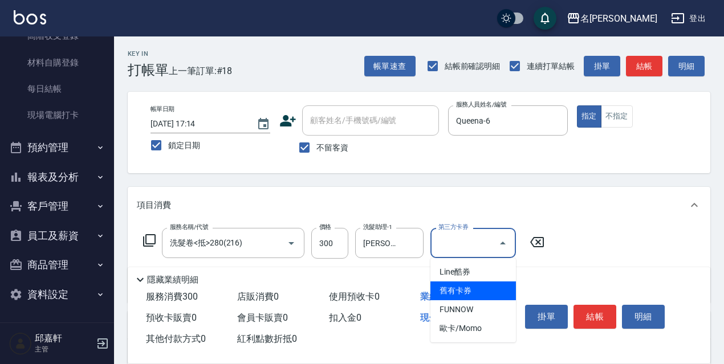
type input "舊有卡券"
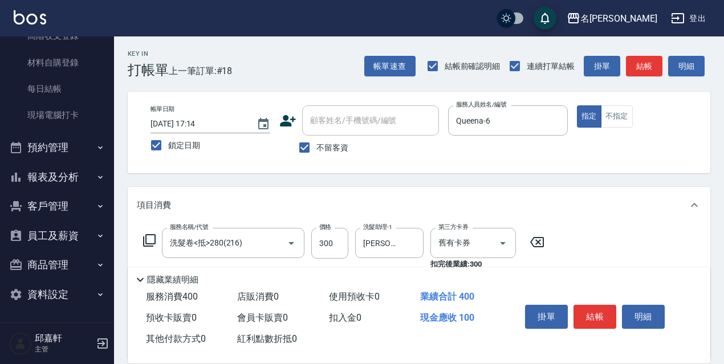
type input "電棒/夾直(803)"
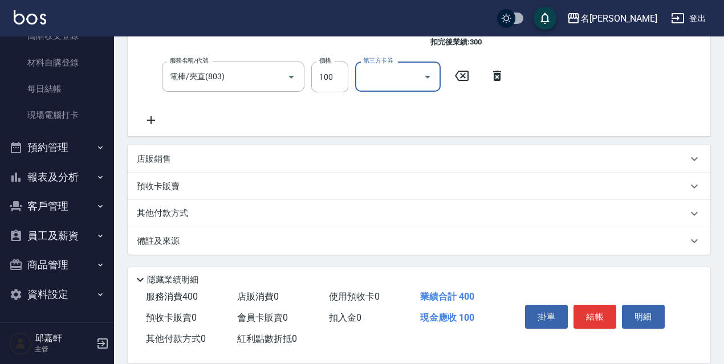
click at [196, 158] on div "店販銷售" at bounding box center [412, 159] width 551 height 12
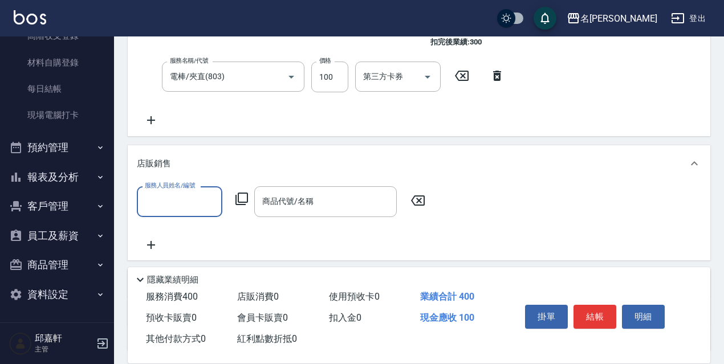
scroll to position [0, 0]
type input "Queena-6"
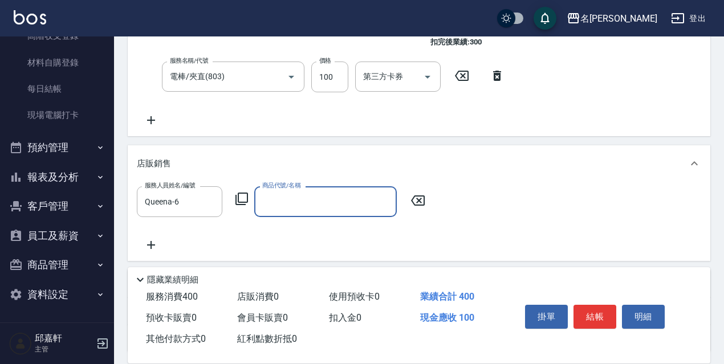
click at [242, 194] on icon at bounding box center [242, 199] width 14 height 14
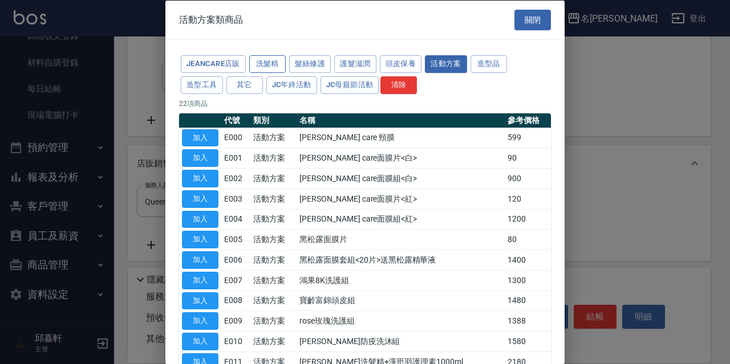
click at [267, 58] on button "洗髮精" at bounding box center [267, 64] width 36 height 18
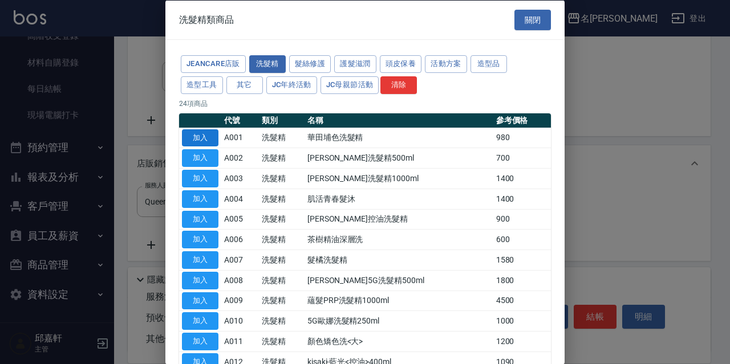
click at [196, 133] on button "加入" at bounding box center [200, 138] width 36 height 18
type input "華田埔色洗髮精"
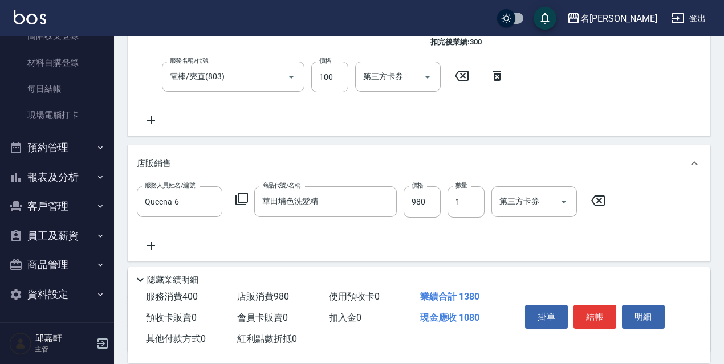
scroll to position [279, 0]
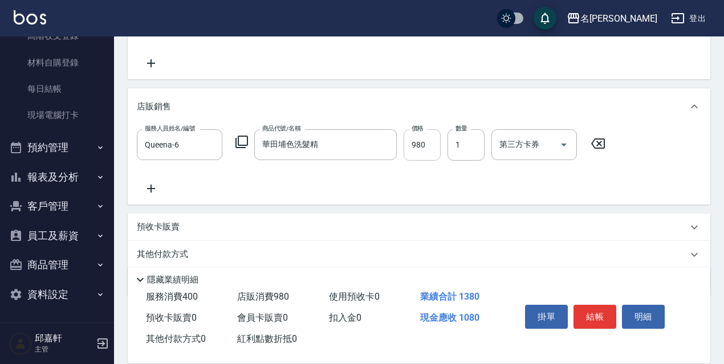
click at [420, 140] on input "980" at bounding box center [422, 144] width 37 height 31
type input "880"
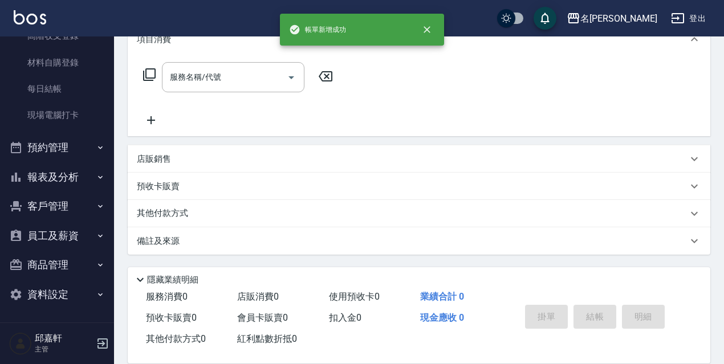
scroll to position [0, 0]
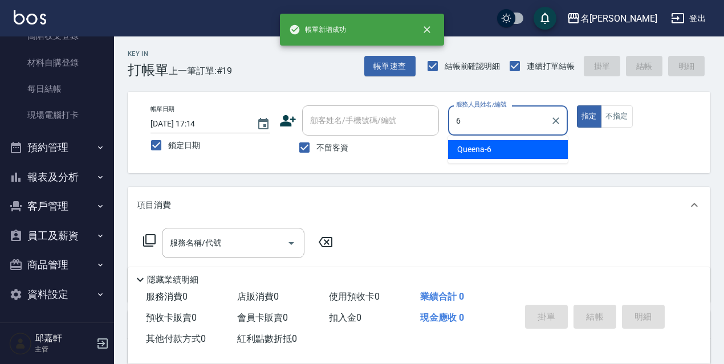
type input "Queena-6"
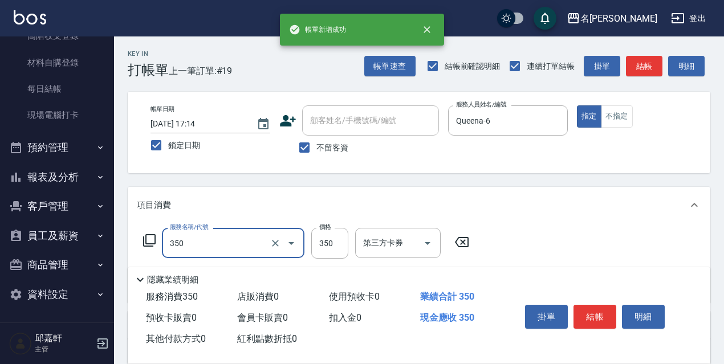
type input "洗髮350(350)"
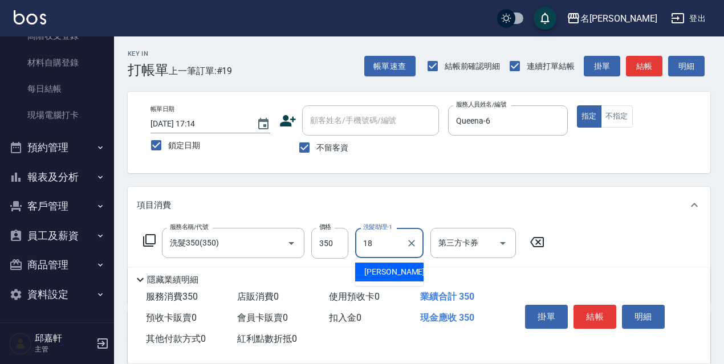
type input "[PERSON_NAME]-18"
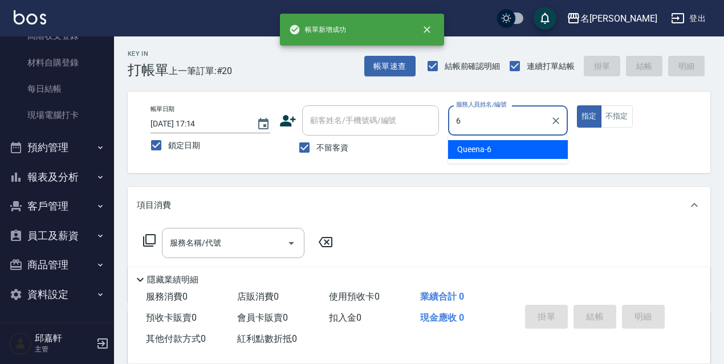
type input "Queena-6"
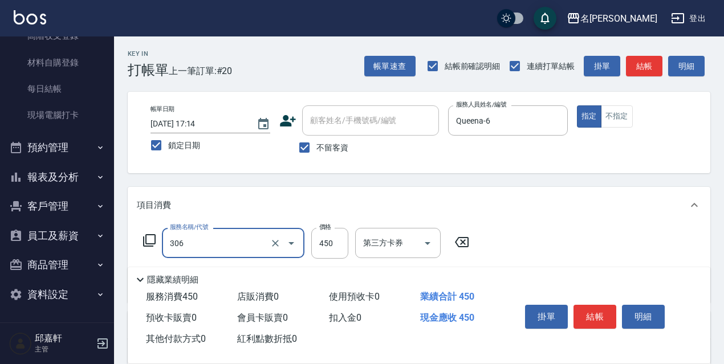
type input "剪髮450(306)"
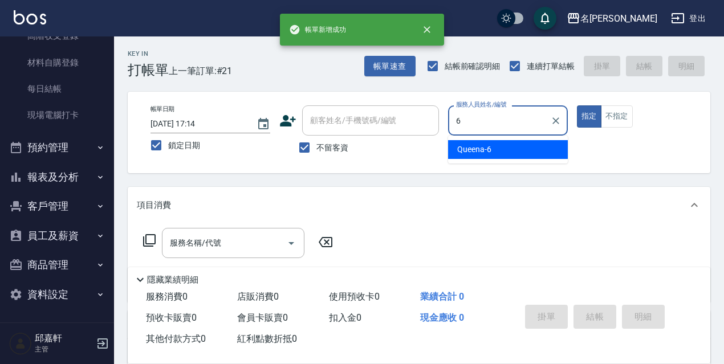
type input "Queena-6"
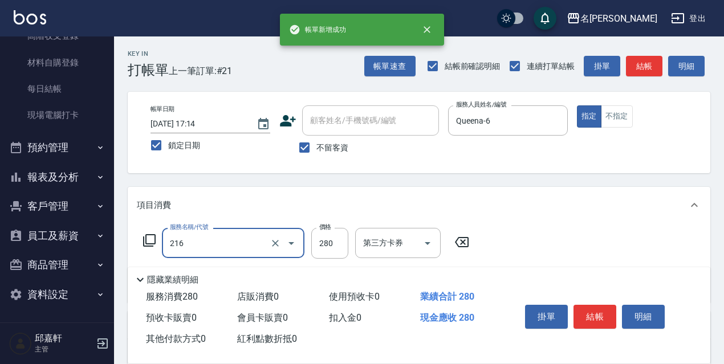
type input "216"
type input "3"
type input "洗髮卷<抵>280(216)"
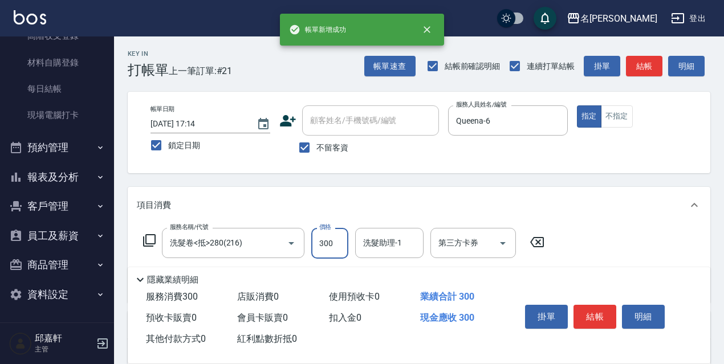
type input "300"
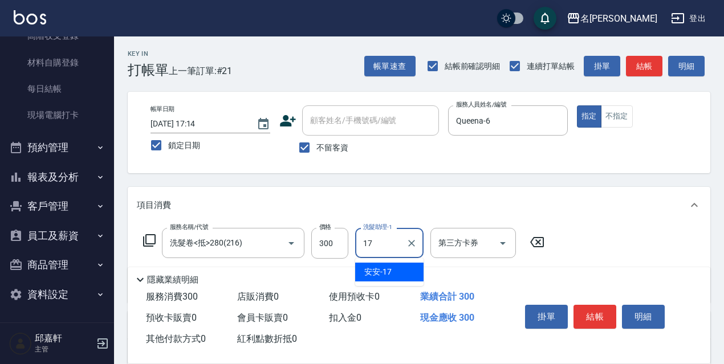
type input "安安-17"
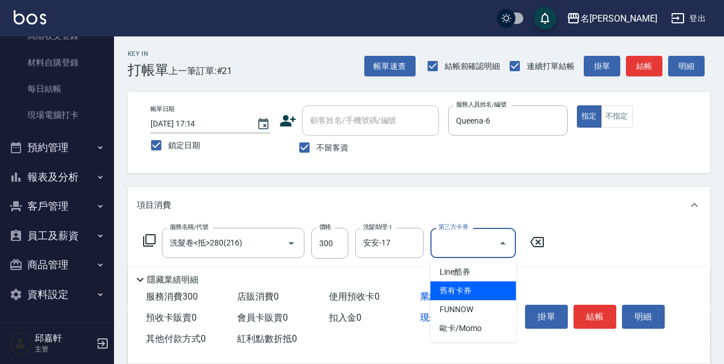
type input "舊有卡券"
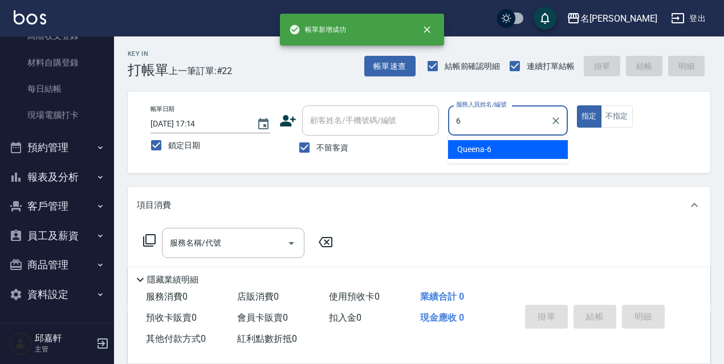
type input "Queena-6"
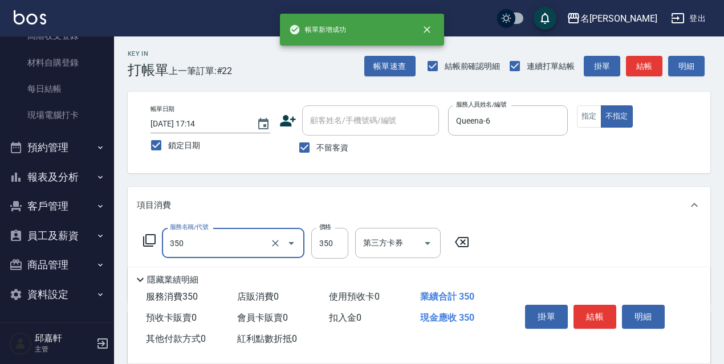
type input "洗髮350(350)"
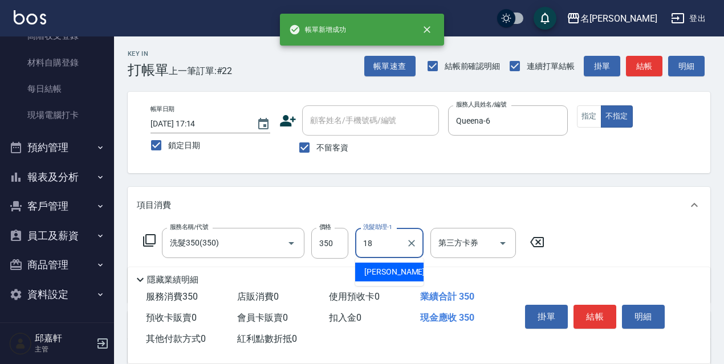
type input "[PERSON_NAME]-18"
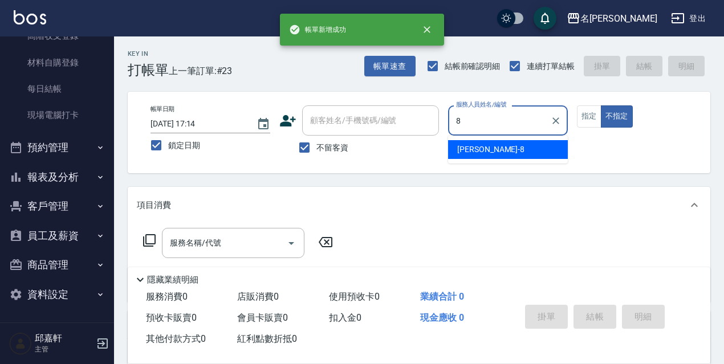
type input "Cindy-8"
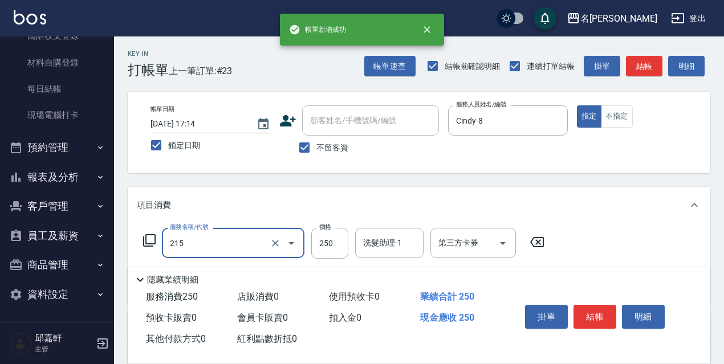
type input "洗髮卷<抵>250(215)"
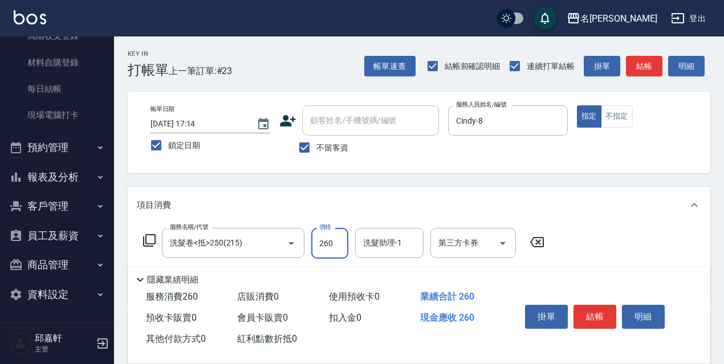
type input "260"
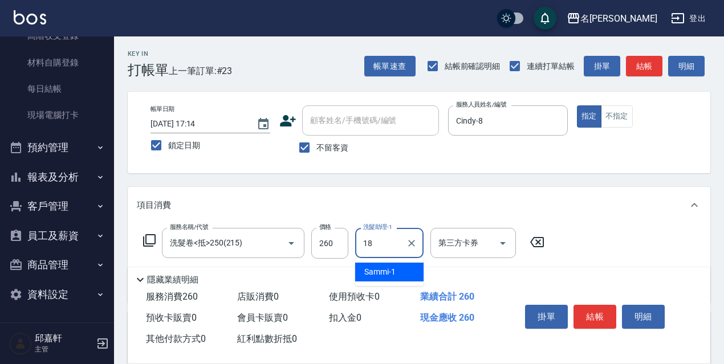
type input "[PERSON_NAME]-18"
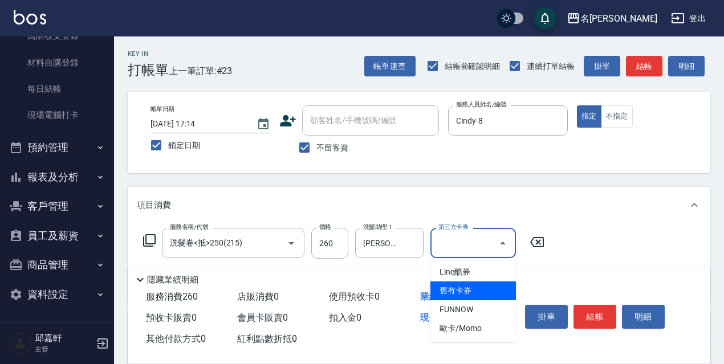
type input "舊有卡券"
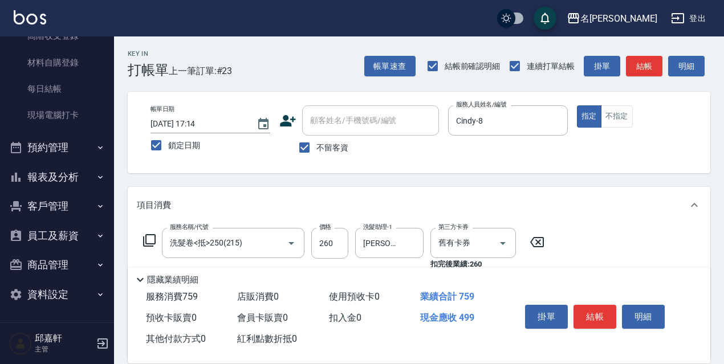
type input "頭皮隔離(700)"
type input "染髮(1500)(503)"
type input "[PERSON_NAME]-18"
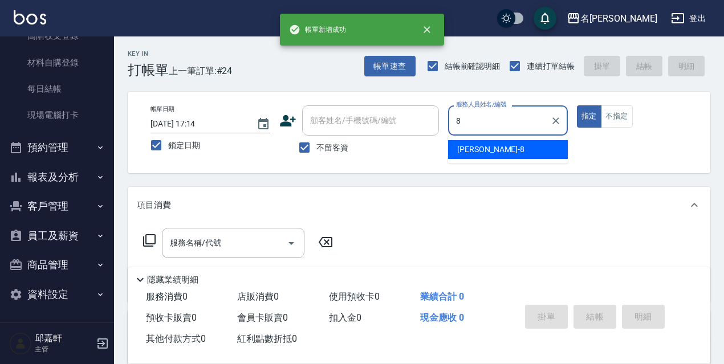
type input "Cindy-8"
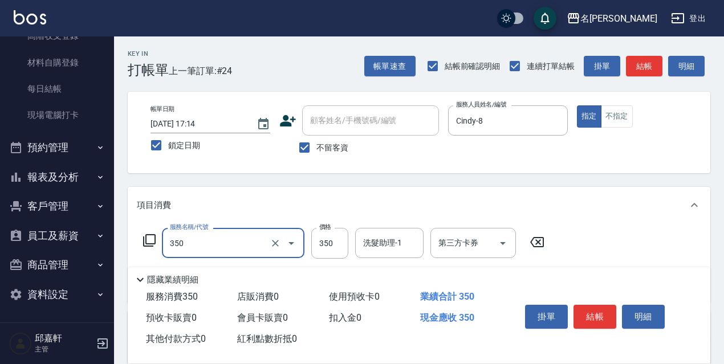
type input "洗髮350(350)"
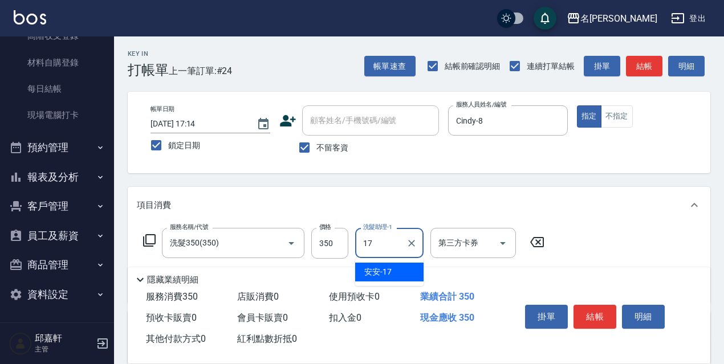
type input "安安-17"
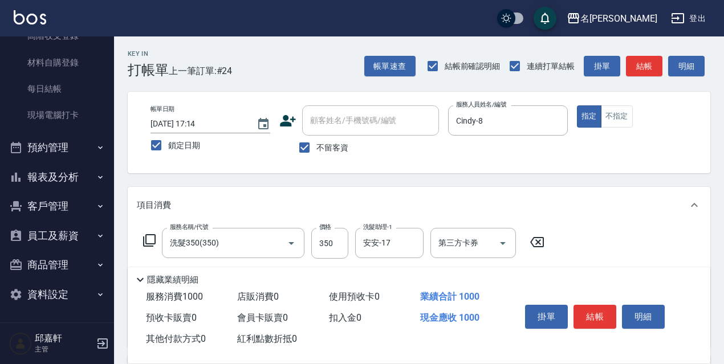
type input "剪髮650(309)"
type input "600"
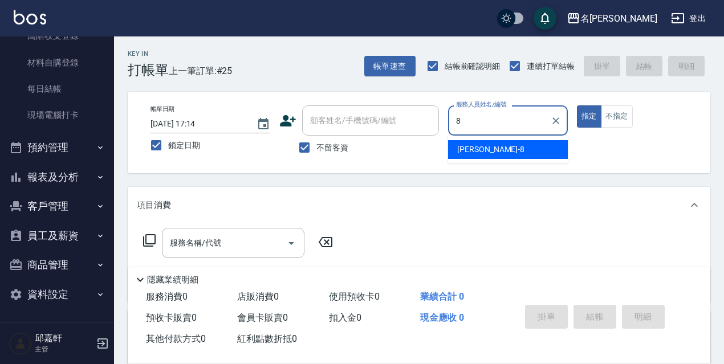
type input "Cindy-8"
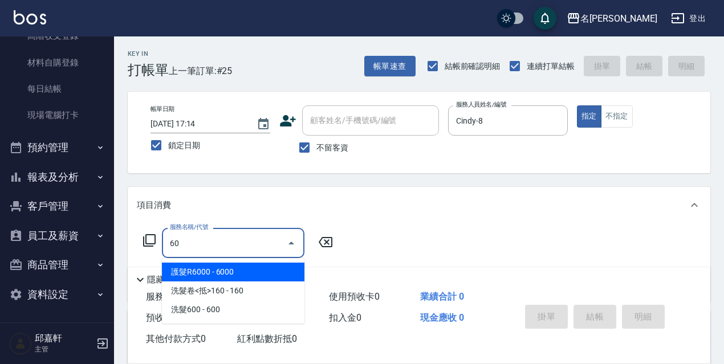
type input "6"
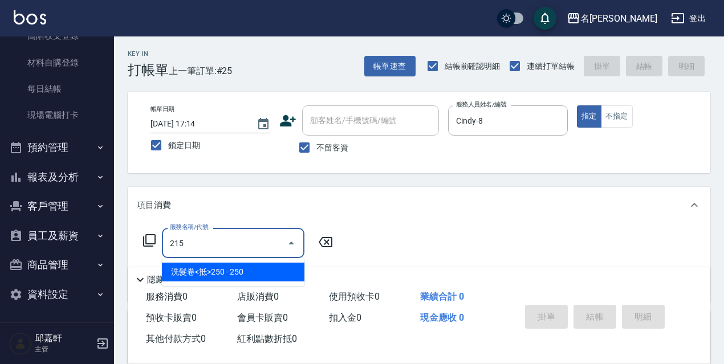
type input "洗髮卷<抵>250(215)"
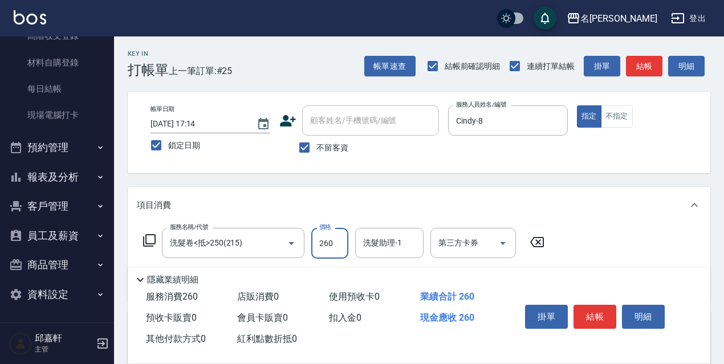
type input "260"
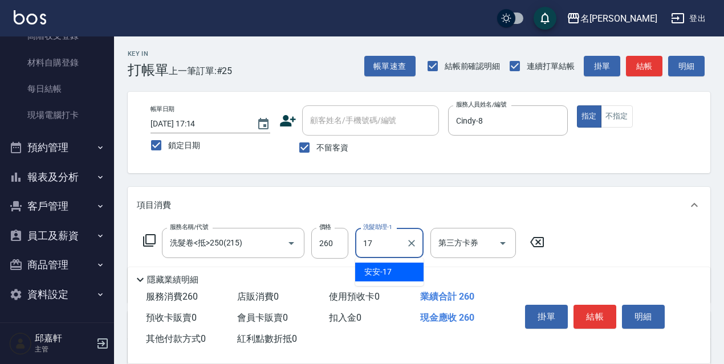
type input "安安-17"
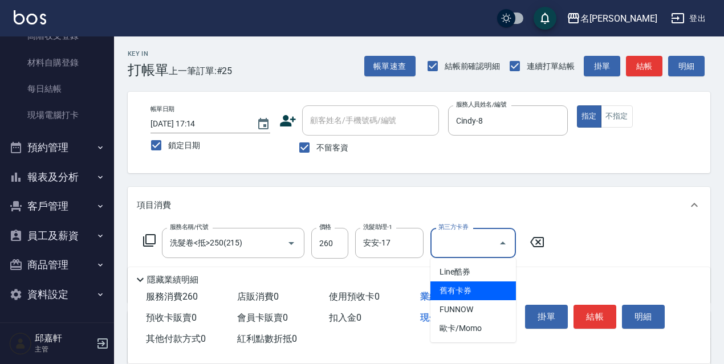
type input "舊有卡券"
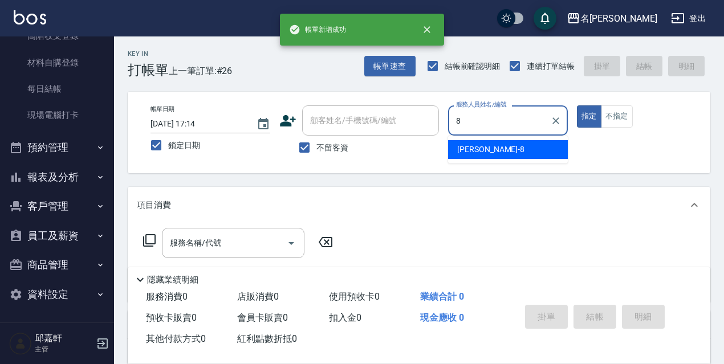
type input "Cindy-8"
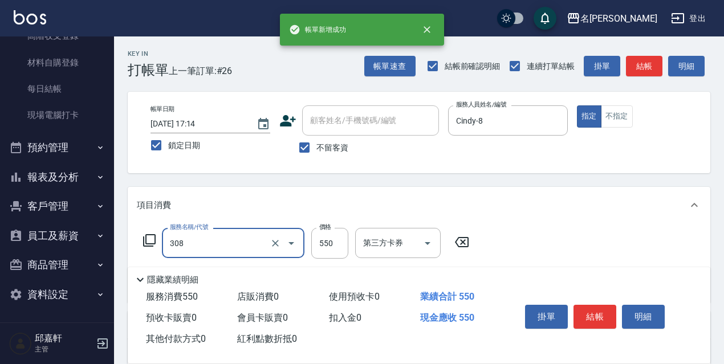
type input "剪髮550(308)"
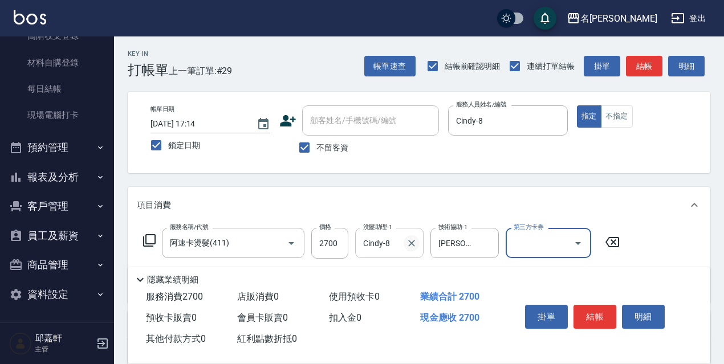
click at [415, 245] on icon "Clear" at bounding box center [411, 243] width 11 height 11
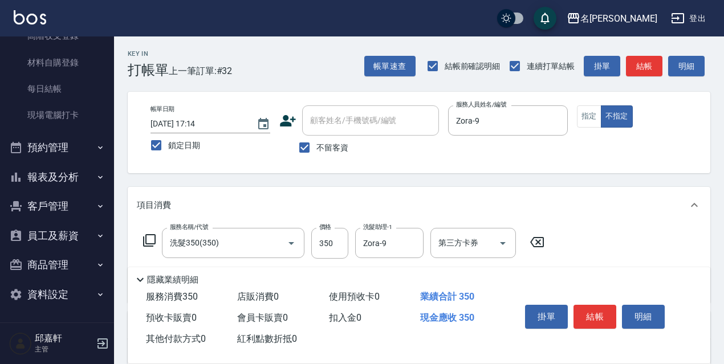
click at [145, 242] on icon at bounding box center [150, 241] width 14 height 14
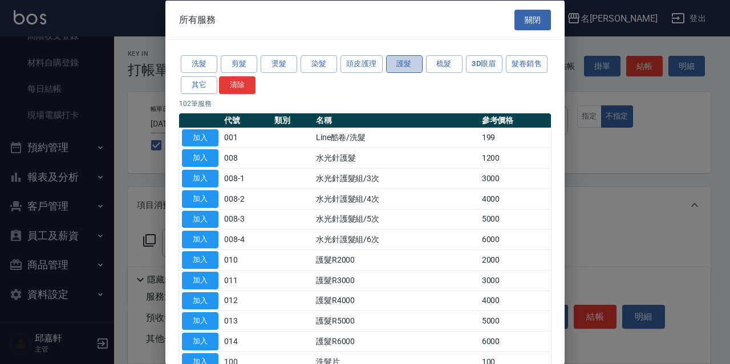
click at [421, 66] on button "護髮" at bounding box center [404, 64] width 36 height 18
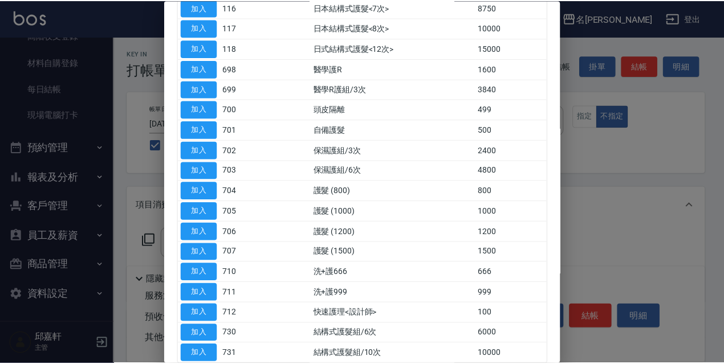
scroll to position [513, 0]
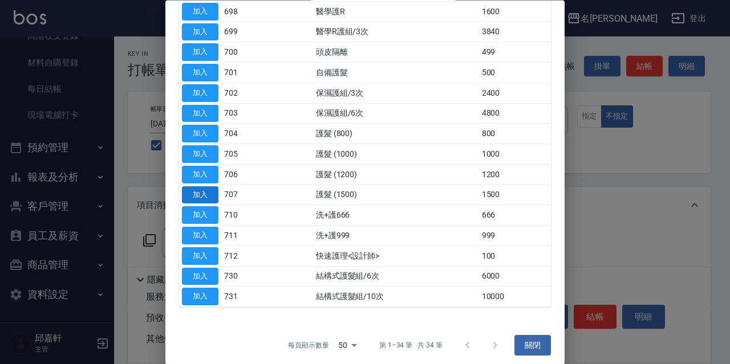
click at [209, 190] on button "加入" at bounding box center [200, 195] width 36 height 18
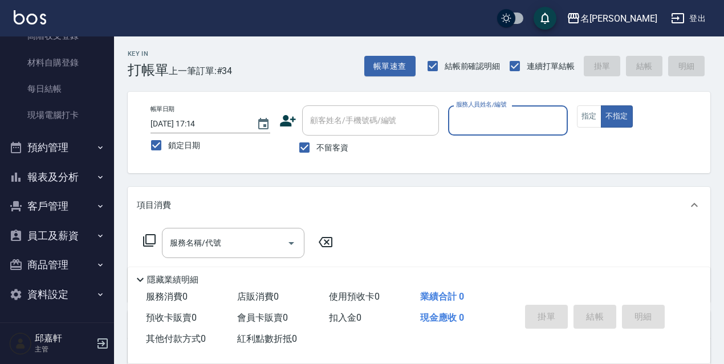
scroll to position [0, 0]
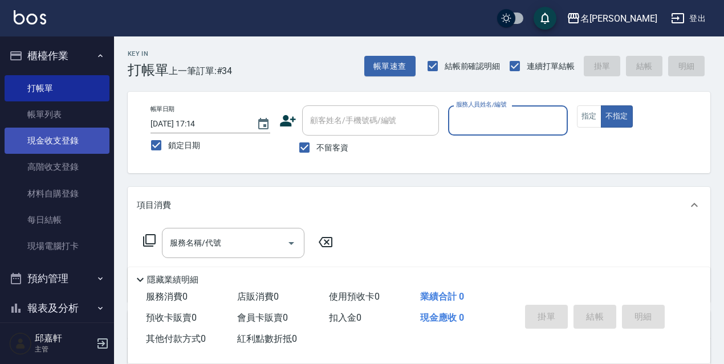
click at [63, 141] on link "現金收支登錄" at bounding box center [57, 141] width 105 height 26
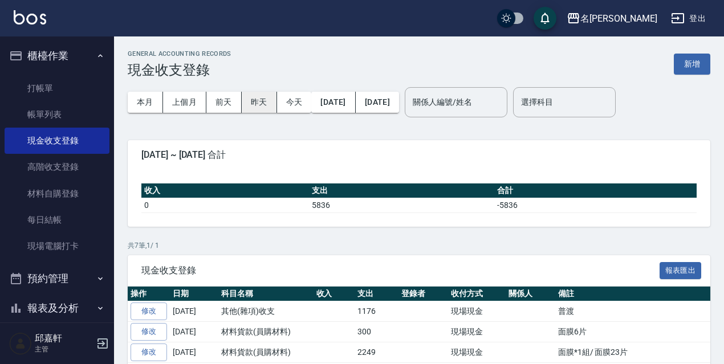
scroll to position [57, 0]
